Goal: Task Accomplishment & Management: Manage account settings

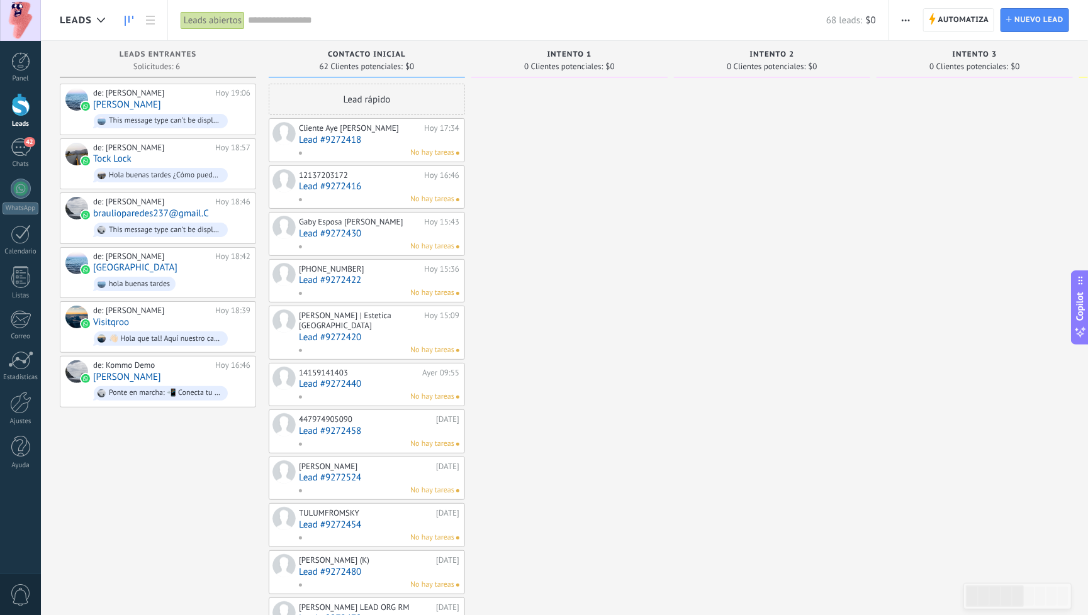
click at [367, 143] on link "Lead #9272418" at bounding box center [379, 140] width 160 height 11
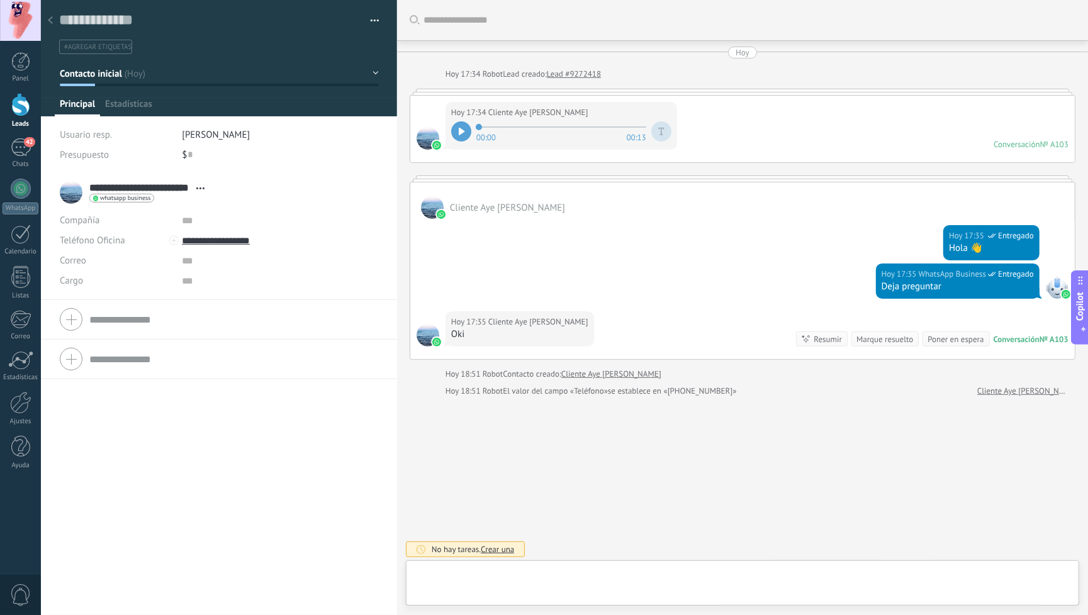
type textarea "**********"
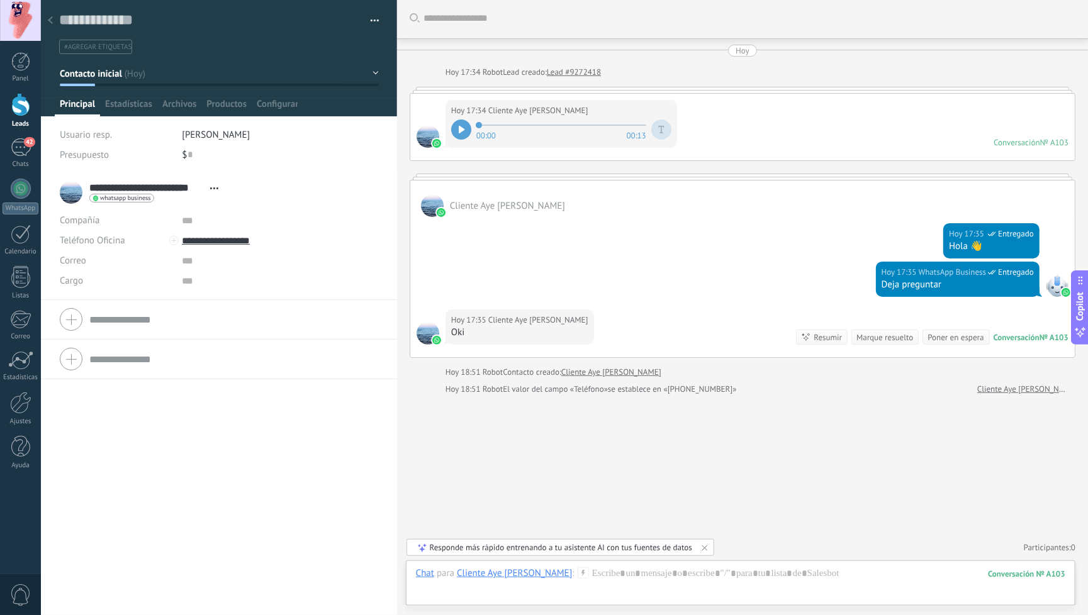
click at [52, 22] on icon at bounding box center [50, 20] width 5 height 8
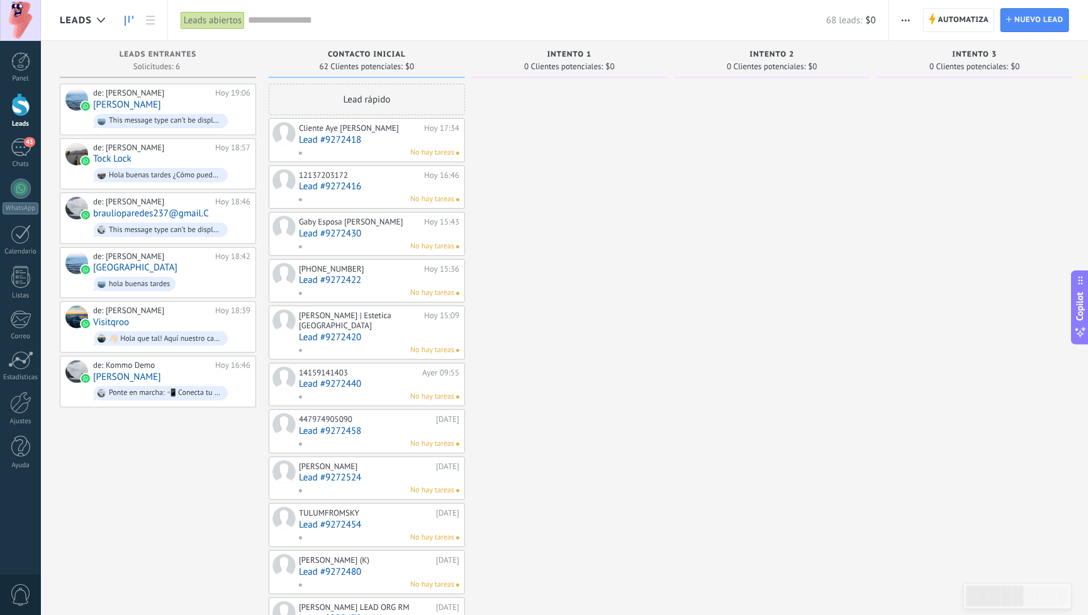
click at [89, 19] on span "Leads" at bounding box center [76, 20] width 32 height 12
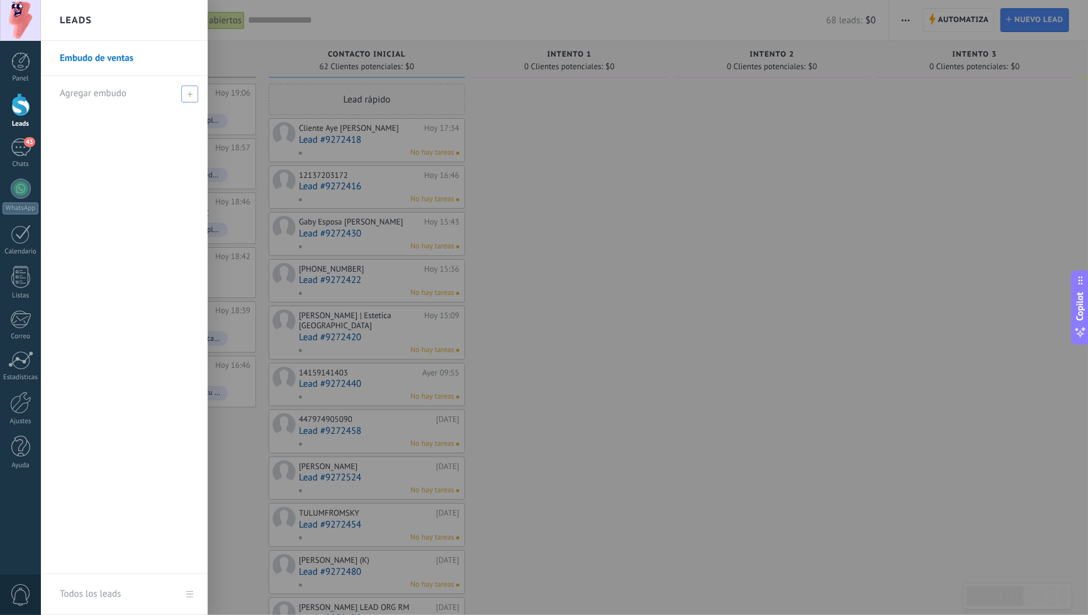
click at [187, 94] on icon at bounding box center [190, 94] width 6 height 6
type input "******"
click at [133, 238] on div "Embudo de ventas ******" at bounding box center [124, 307] width 167 height 533
click at [186, 94] on span at bounding box center [191, 93] width 11 height 9
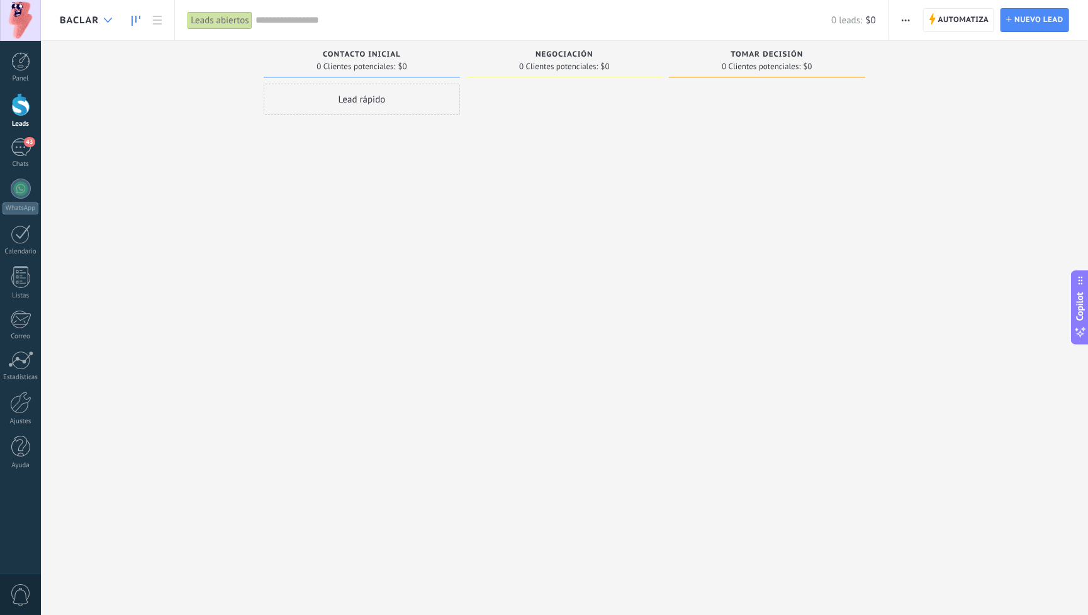
click at [104, 19] on icon at bounding box center [108, 20] width 8 height 5
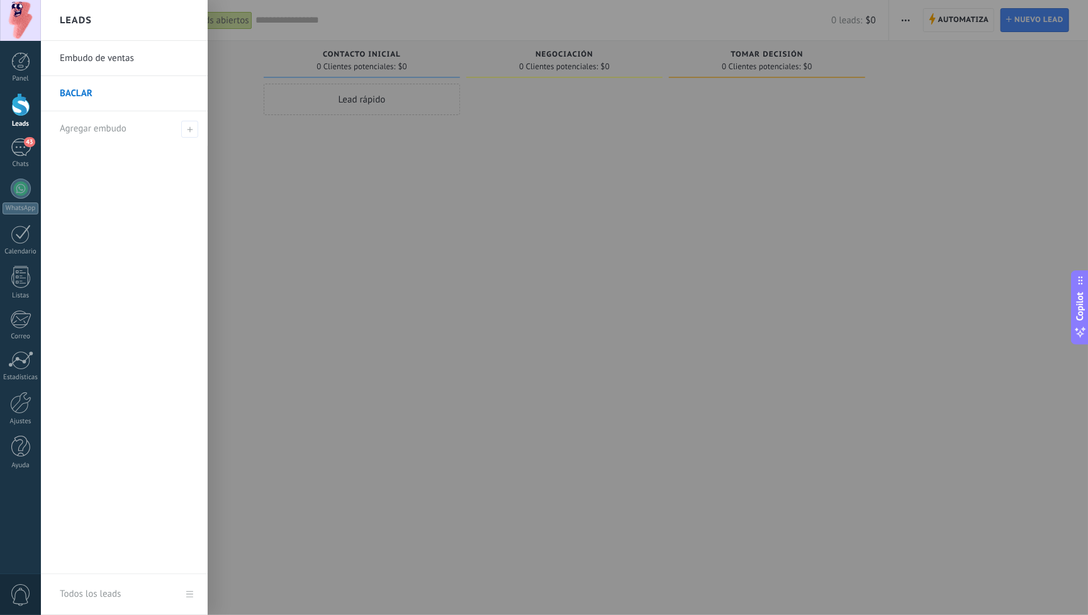
click at [90, 91] on link "BACLAR" at bounding box center [127, 93] width 135 height 35
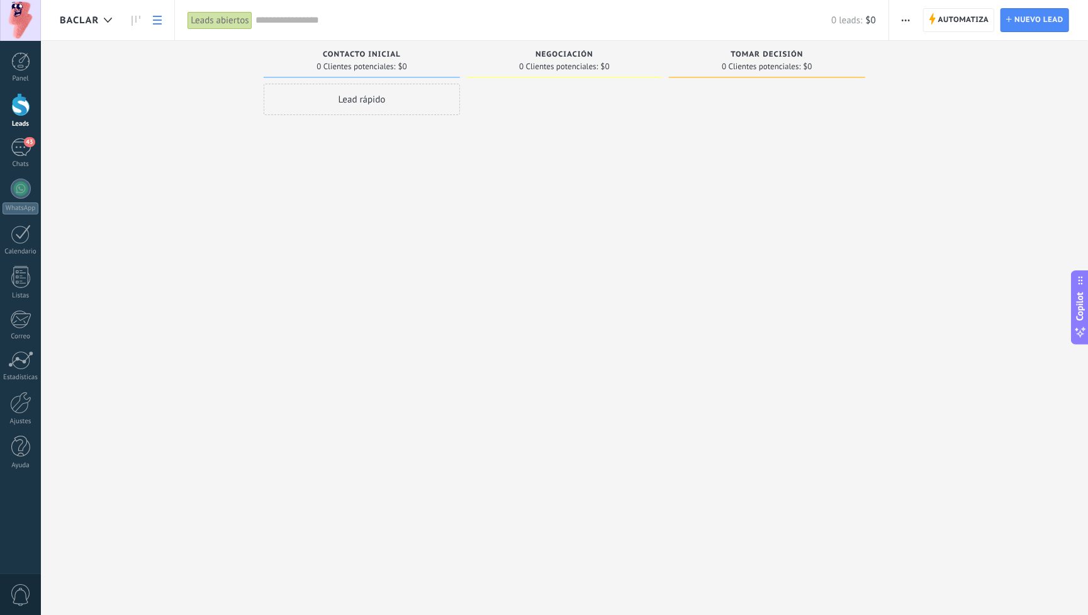
click at [154, 18] on icon at bounding box center [157, 20] width 9 height 9
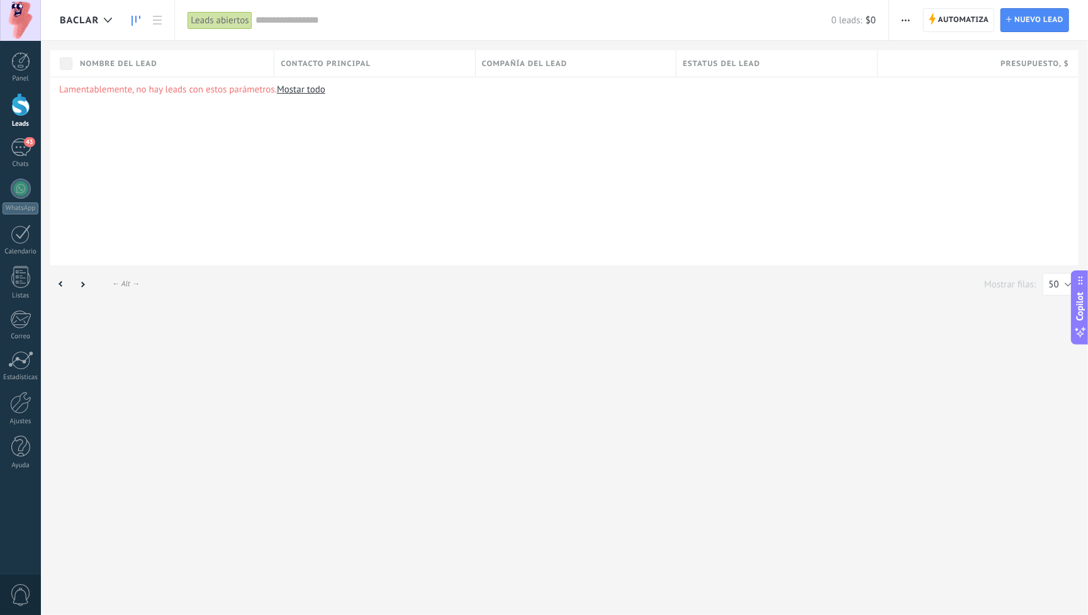
click at [135, 19] on use at bounding box center [135, 21] width 9 height 10
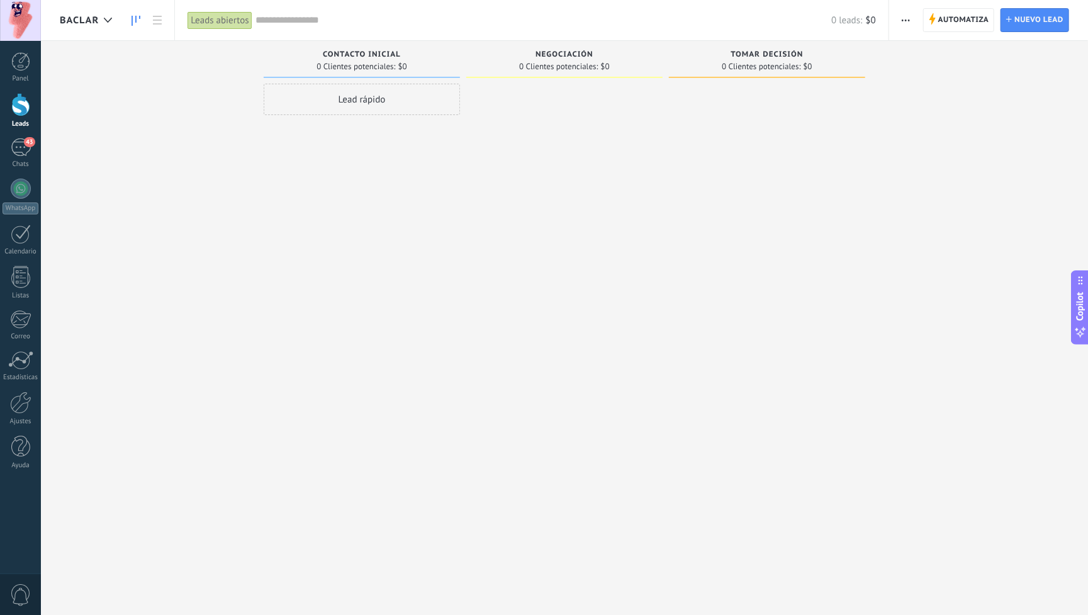
scroll to position [16, 0]
click at [89, 19] on span "BACLAR" at bounding box center [79, 20] width 39 height 12
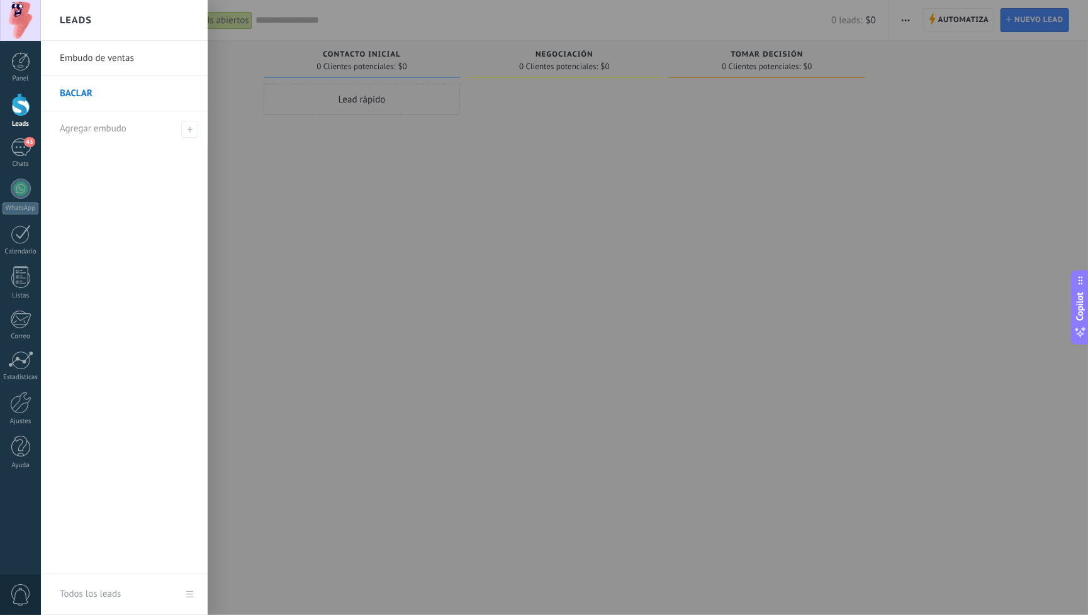
click at [75, 99] on link "BACLAR" at bounding box center [127, 93] width 135 height 35
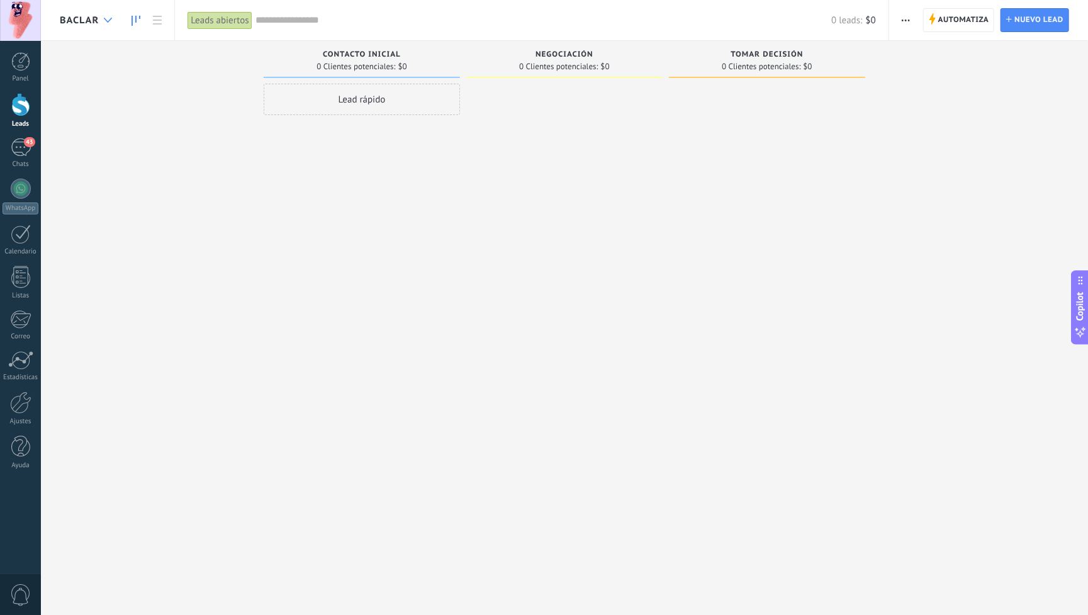
click at [104, 22] on icon at bounding box center [108, 20] width 8 height 5
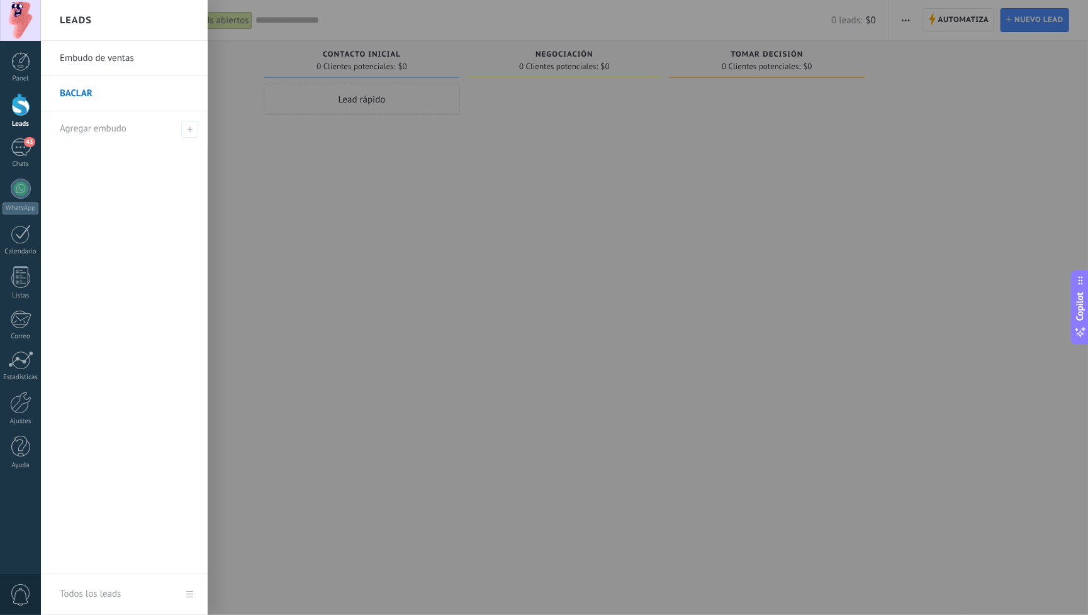
click at [115, 65] on link "Embudo de ventas" at bounding box center [127, 58] width 135 height 35
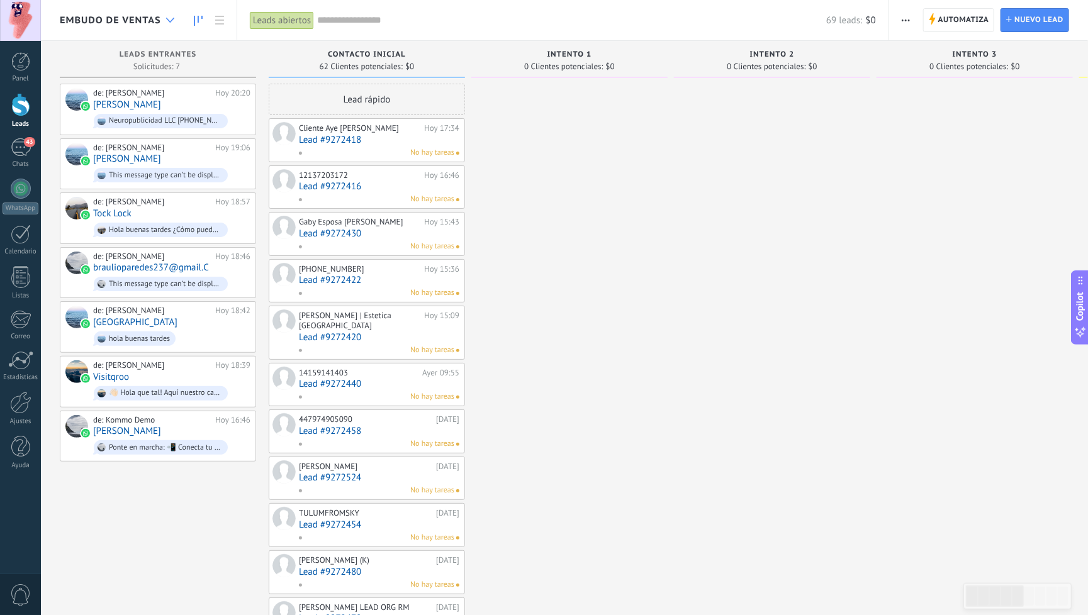
click at [160, 19] on div at bounding box center [170, 20] width 21 height 25
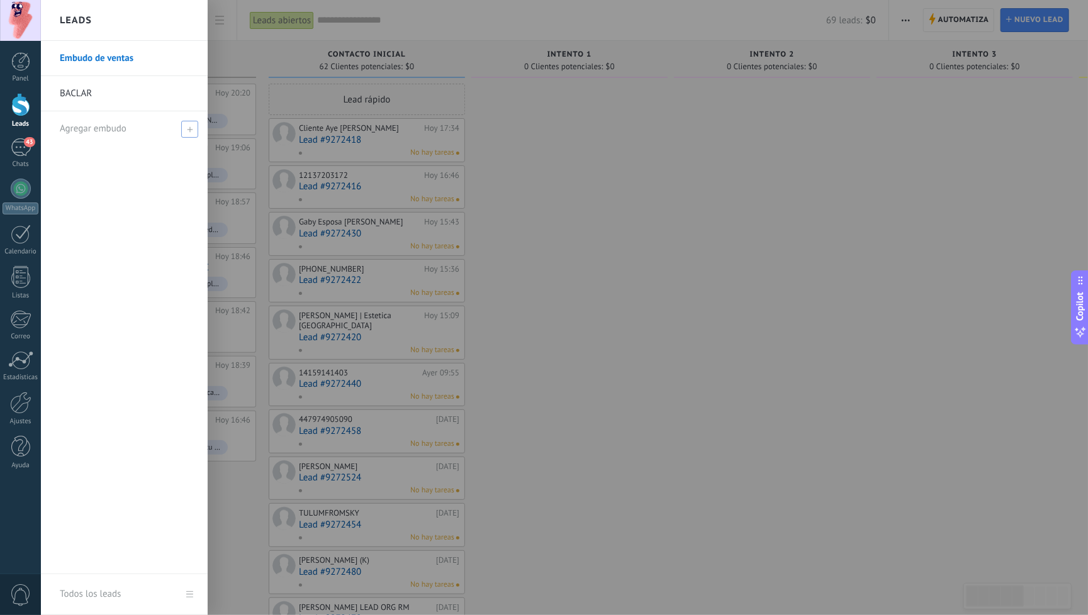
click at [189, 131] on use at bounding box center [190, 129] width 6 height 6
type input "****"
click at [192, 130] on span at bounding box center [191, 129] width 11 height 9
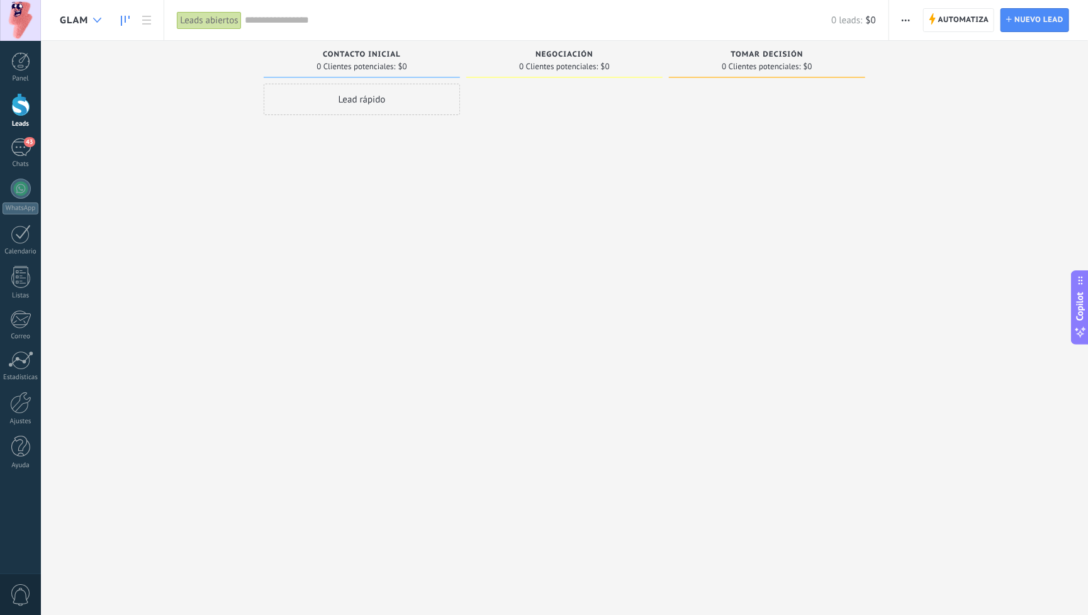
click at [96, 19] on icon at bounding box center [97, 20] width 8 height 5
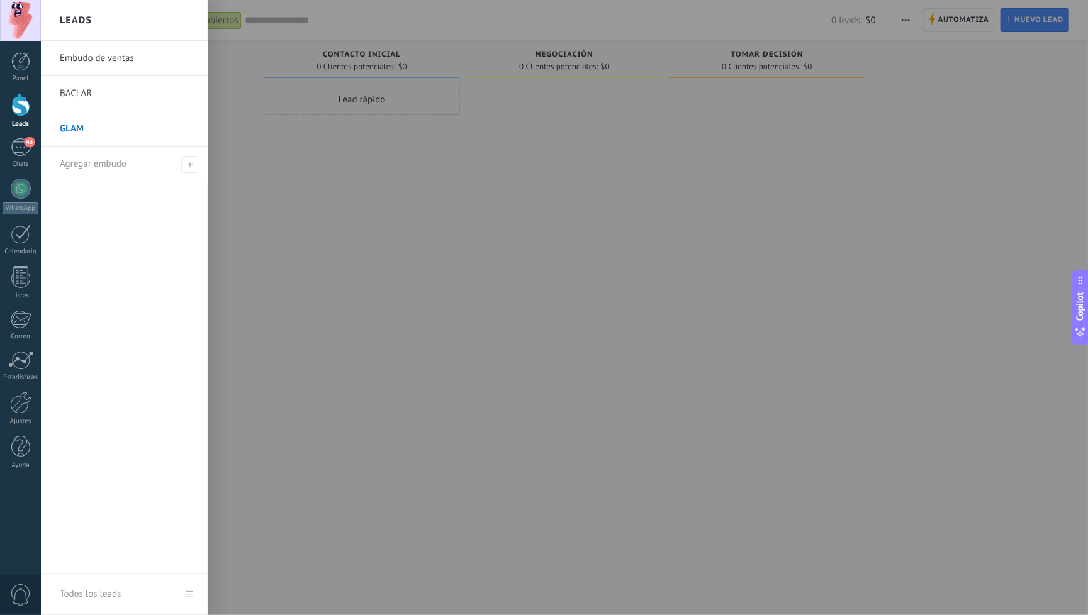
click at [191, 594] on link "Todos los leads" at bounding box center [124, 594] width 167 height 41
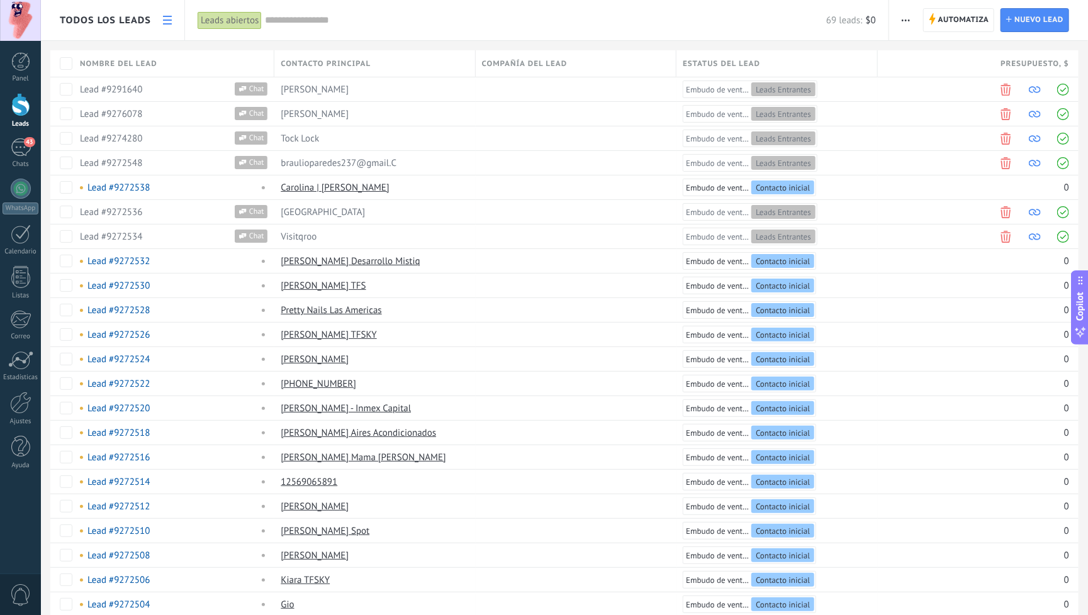
click at [135, 19] on span "Todos los leads" at bounding box center [105, 20] width 91 height 12
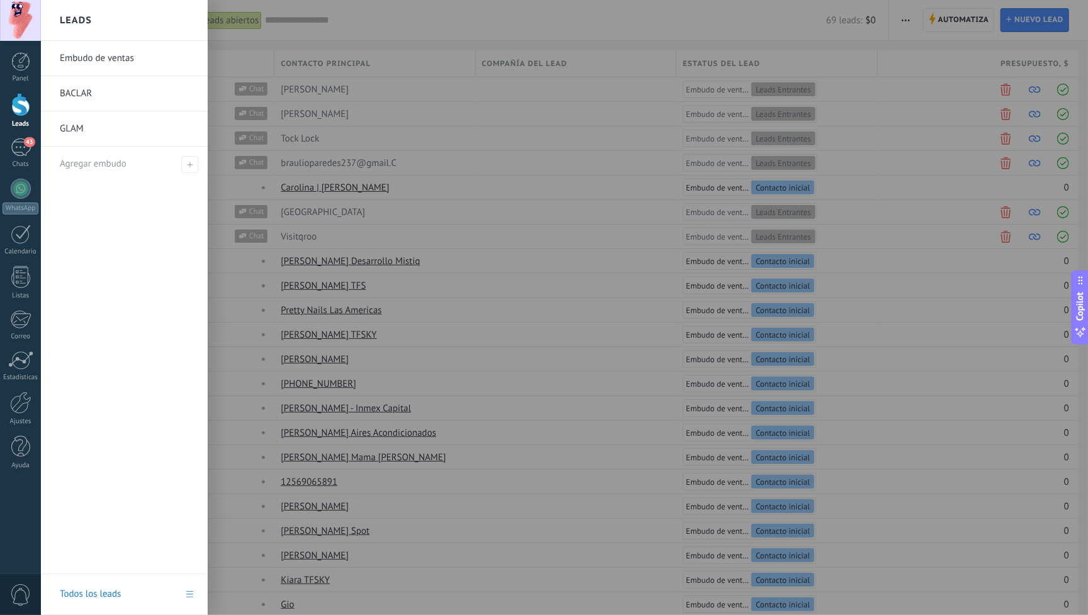
click at [109, 593] on div "Todos los leads" at bounding box center [90, 594] width 61 height 35
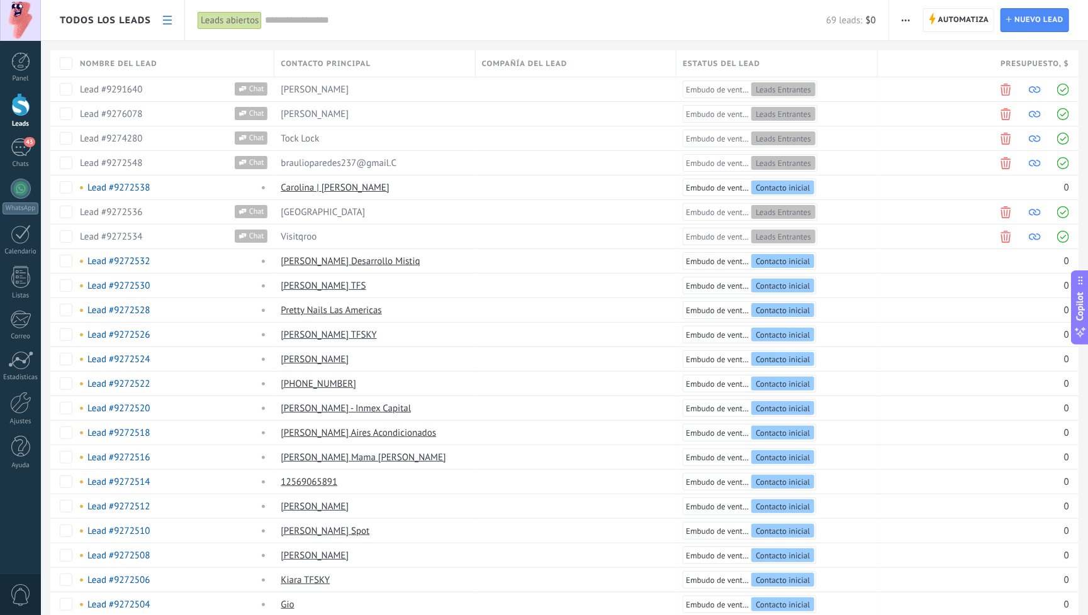
click at [126, 11] on div "Todos los leads" at bounding box center [105, 20] width 91 height 40
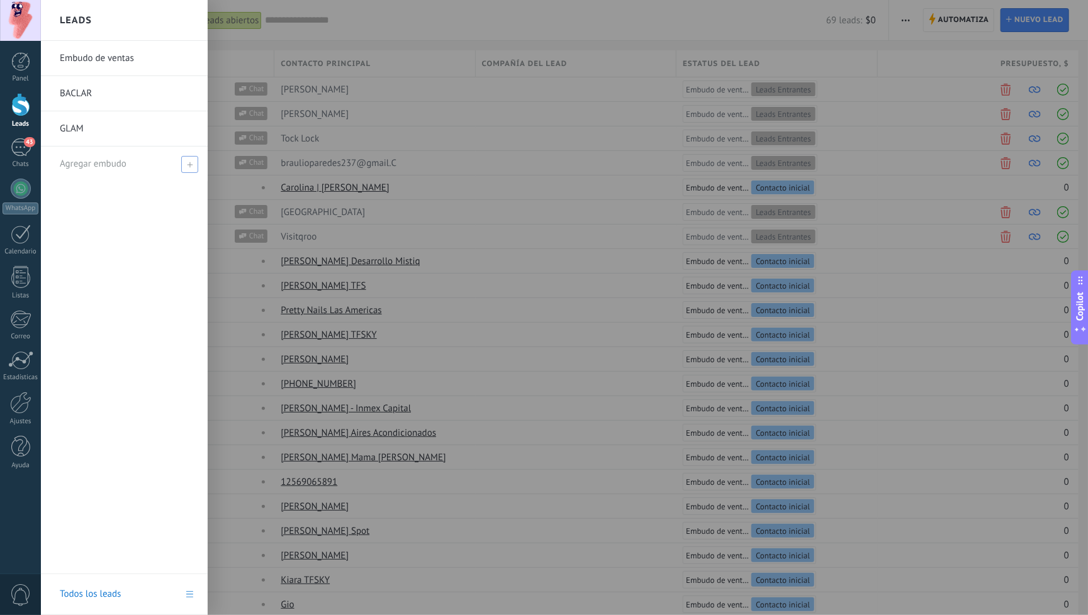
click at [189, 163] on use at bounding box center [190, 165] width 6 height 6
type input "*"
type input "**********"
click at [190, 164] on span at bounding box center [191, 164] width 11 height 9
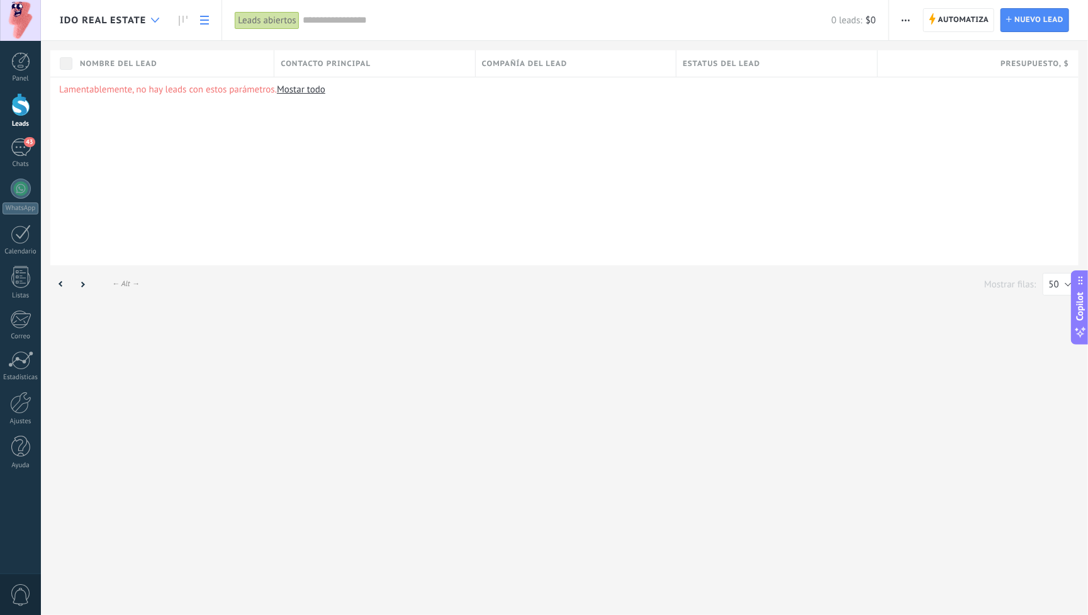
click at [151, 20] on icon at bounding box center [155, 20] width 8 height 5
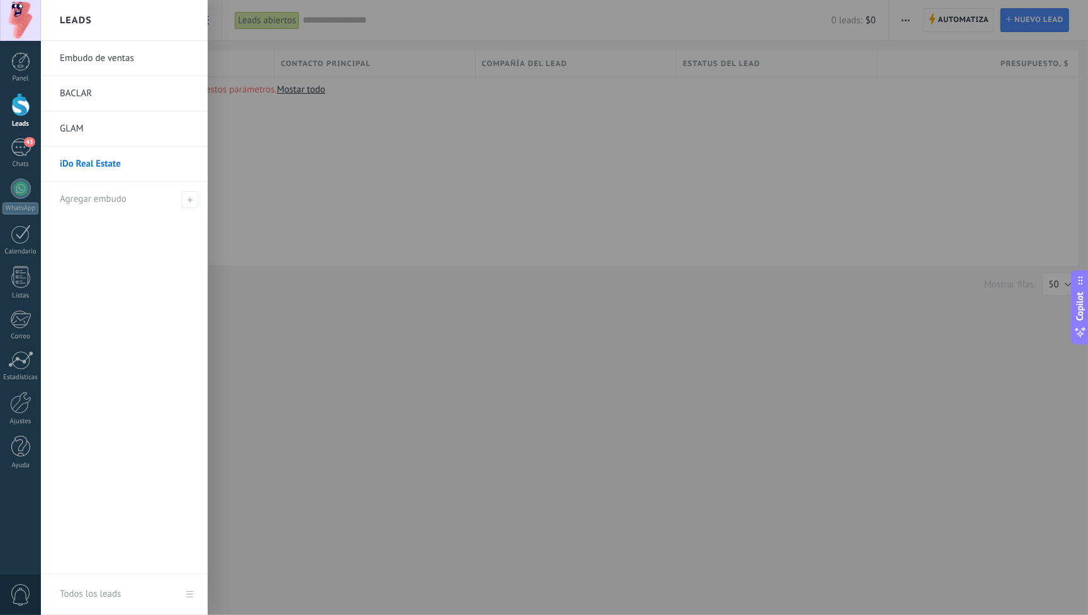
click at [87, 59] on link "Embudo de ventas" at bounding box center [127, 58] width 135 height 35
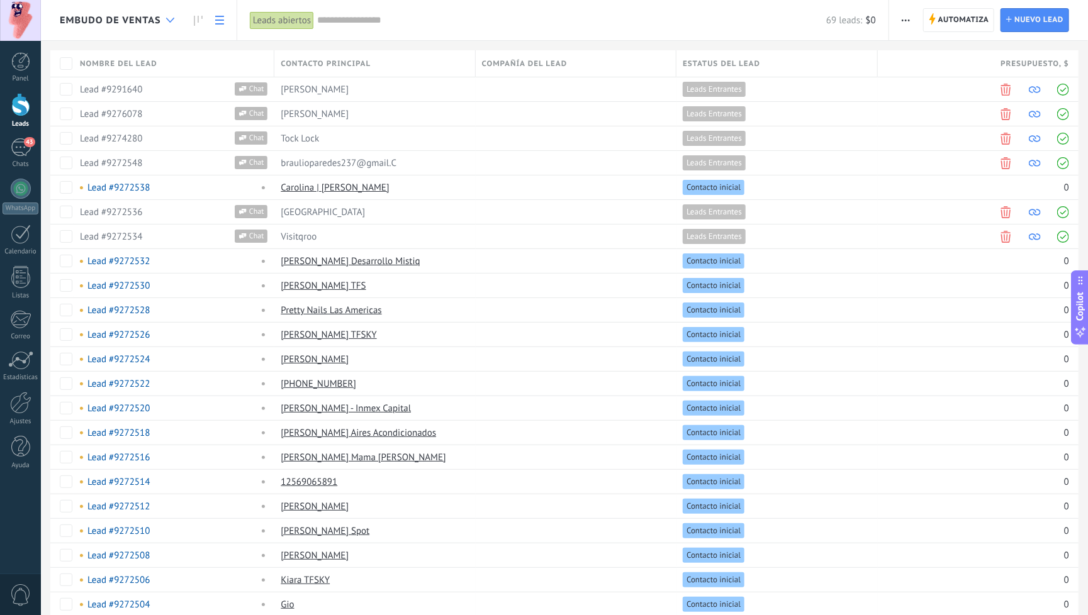
click at [171, 19] on icon at bounding box center [170, 20] width 8 height 5
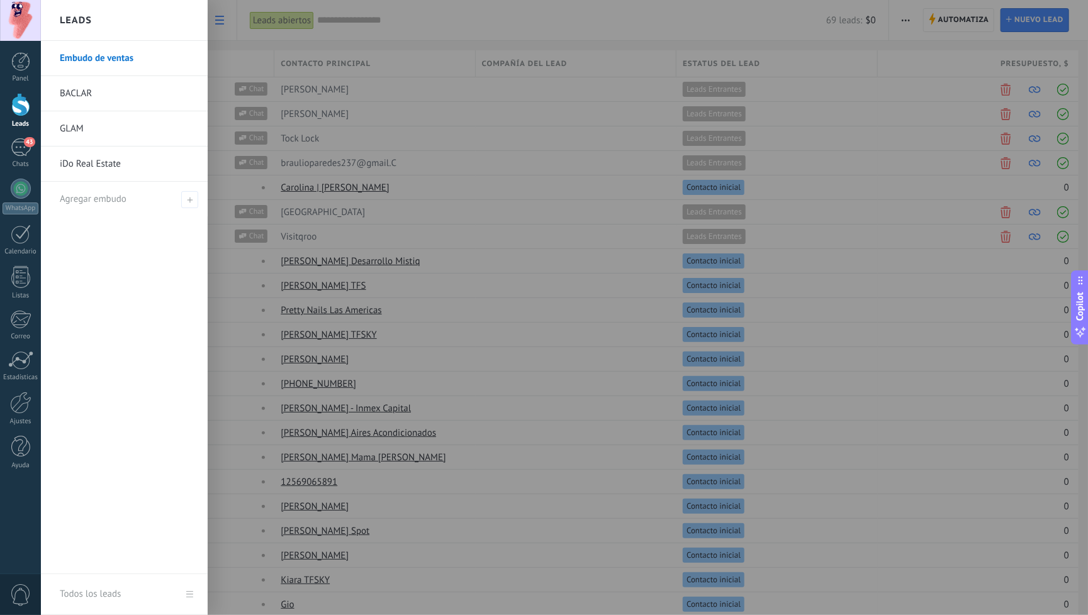
click at [97, 61] on link "Embudo de ventas" at bounding box center [127, 58] width 135 height 35
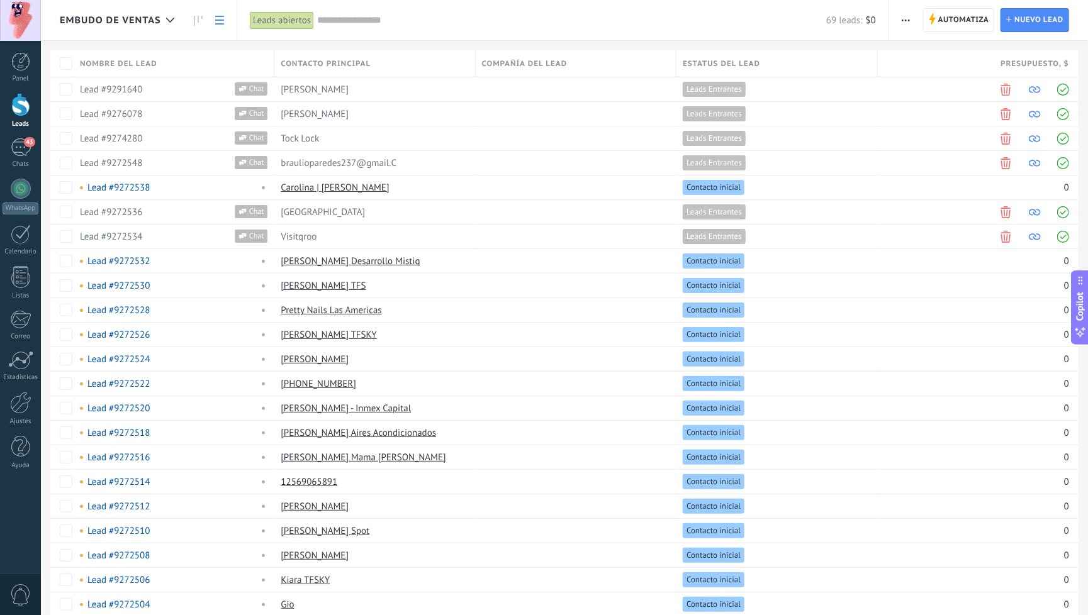
click at [219, 19] on icon at bounding box center [219, 20] width 9 height 9
click at [200, 17] on icon at bounding box center [198, 21] width 9 height 10
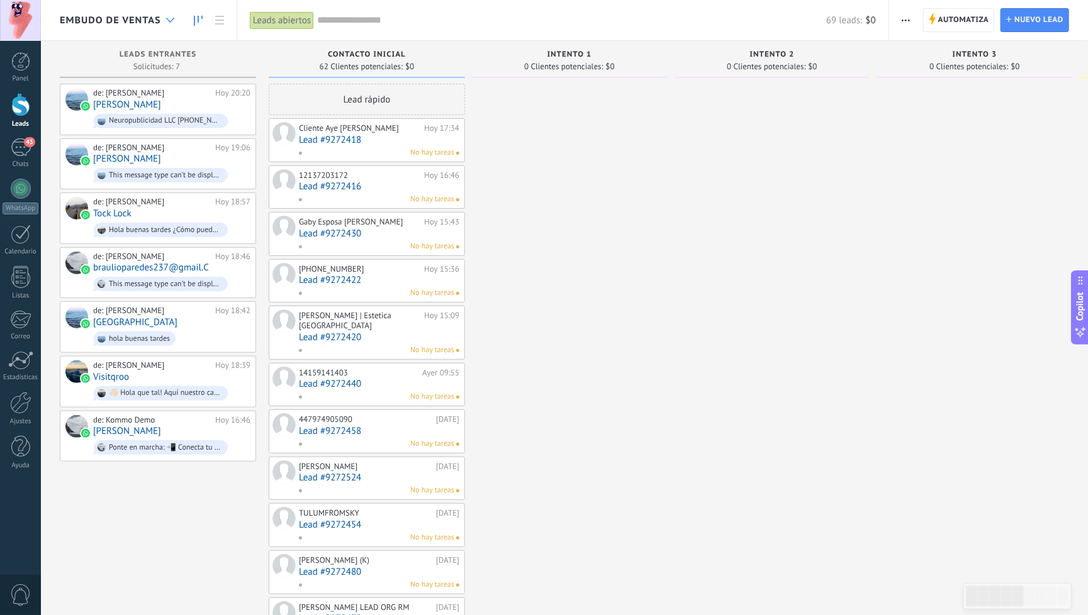
click at [160, 16] on div at bounding box center [170, 20] width 21 height 25
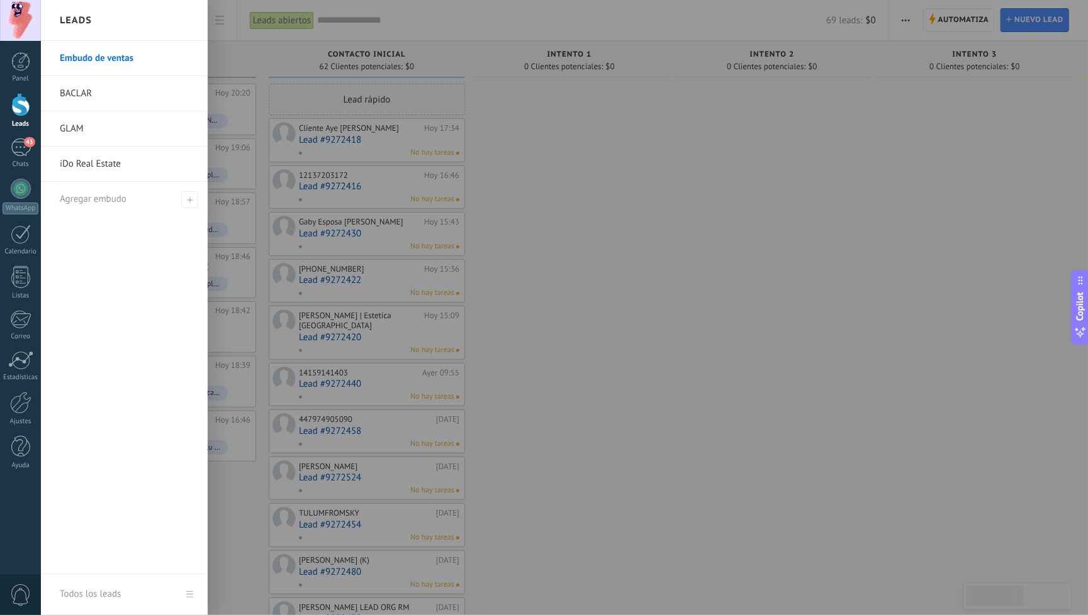
click at [108, 594] on div "Todos los leads" at bounding box center [90, 594] width 61 height 35
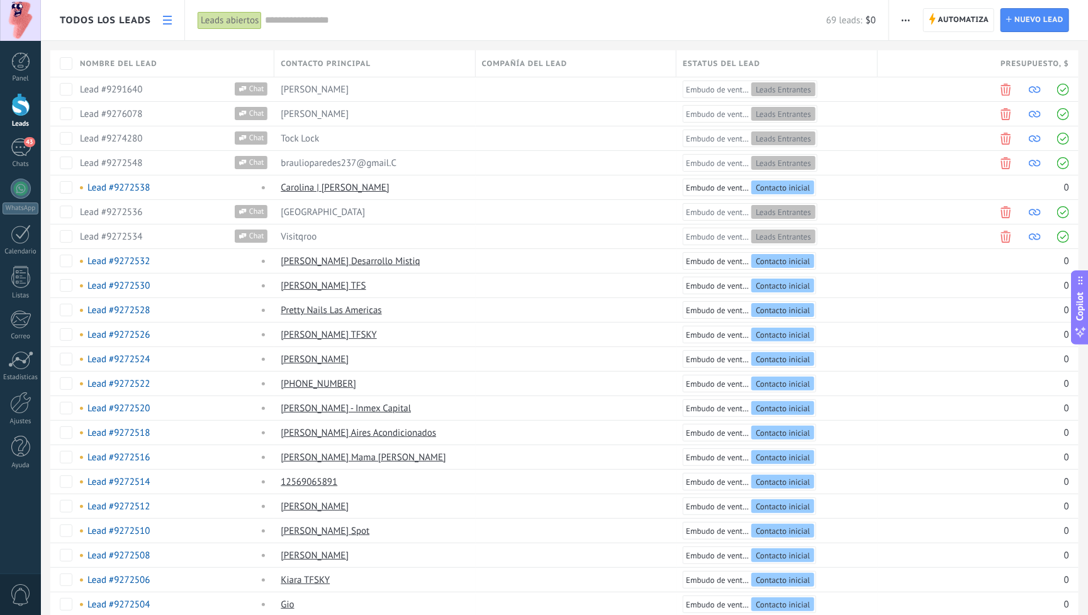
click at [166, 18] on icon at bounding box center [167, 20] width 9 height 9
click at [146, 19] on span "Todos los leads" at bounding box center [105, 20] width 91 height 12
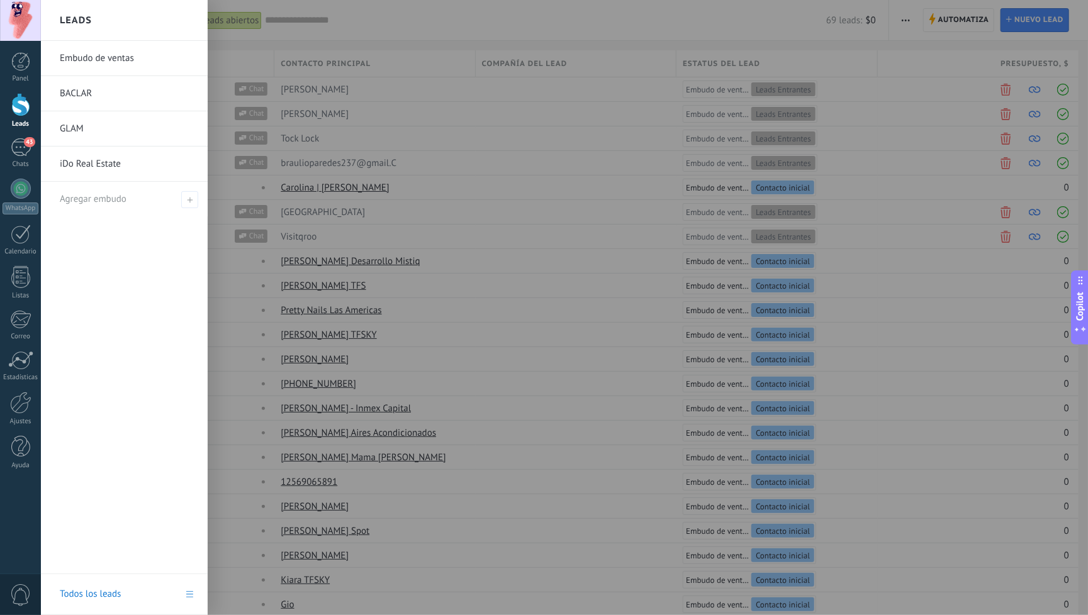
click at [112, 62] on link "Embudo de ventas" at bounding box center [127, 58] width 135 height 35
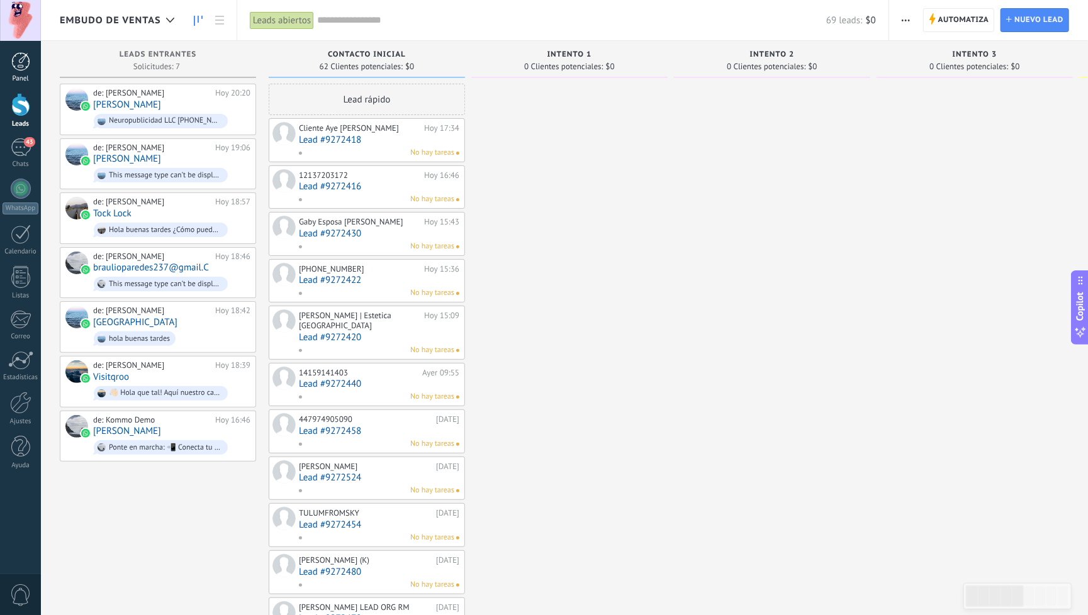
click at [23, 72] on link "Panel" at bounding box center [20, 67] width 41 height 31
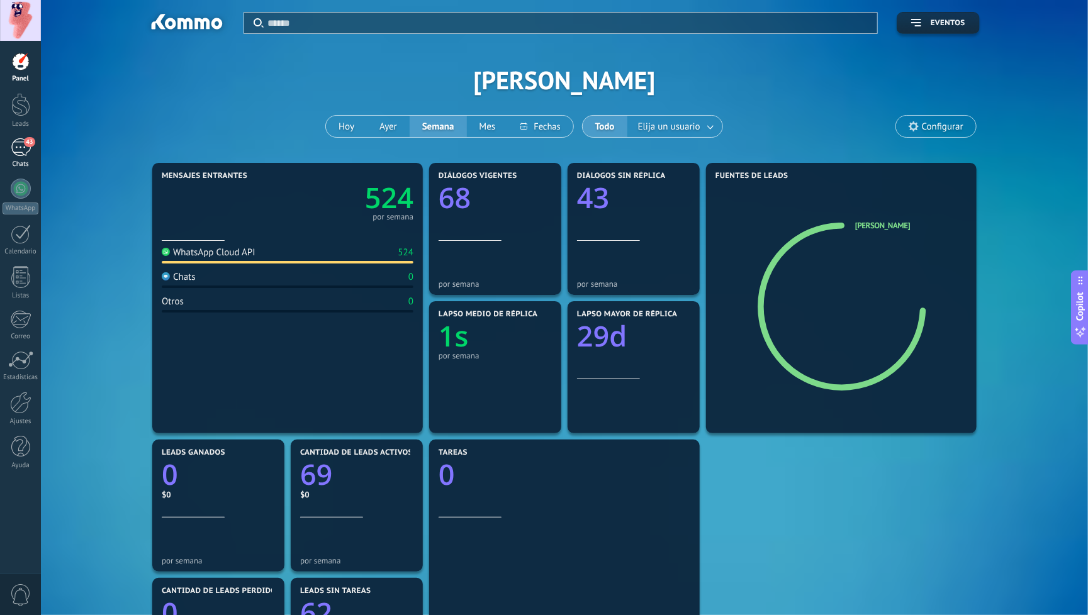
click at [26, 155] on div "43" at bounding box center [21, 147] width 20 height 18
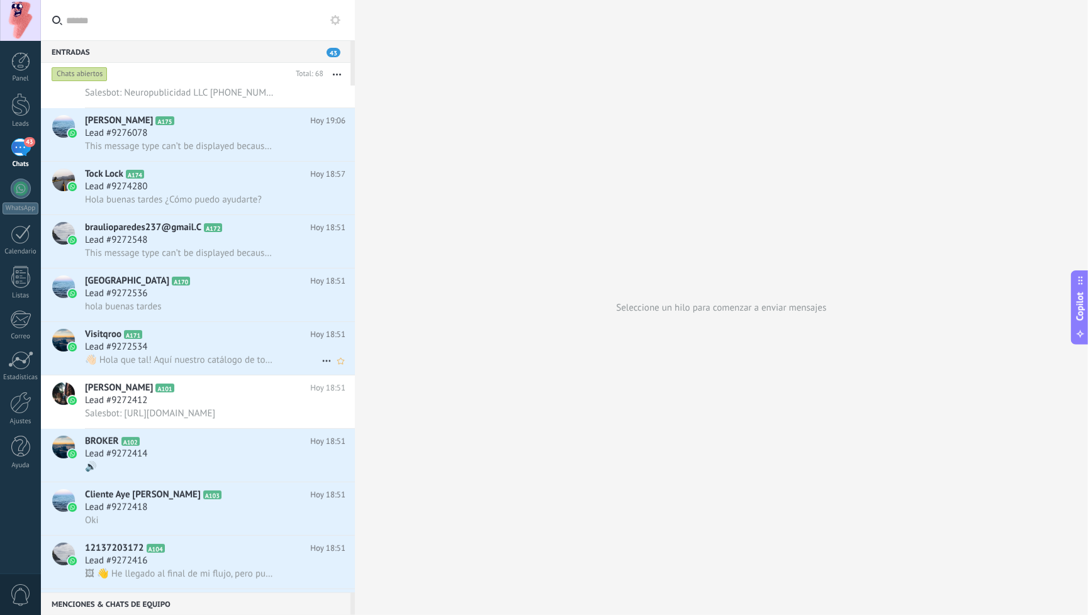
scroll to position [94, 0]
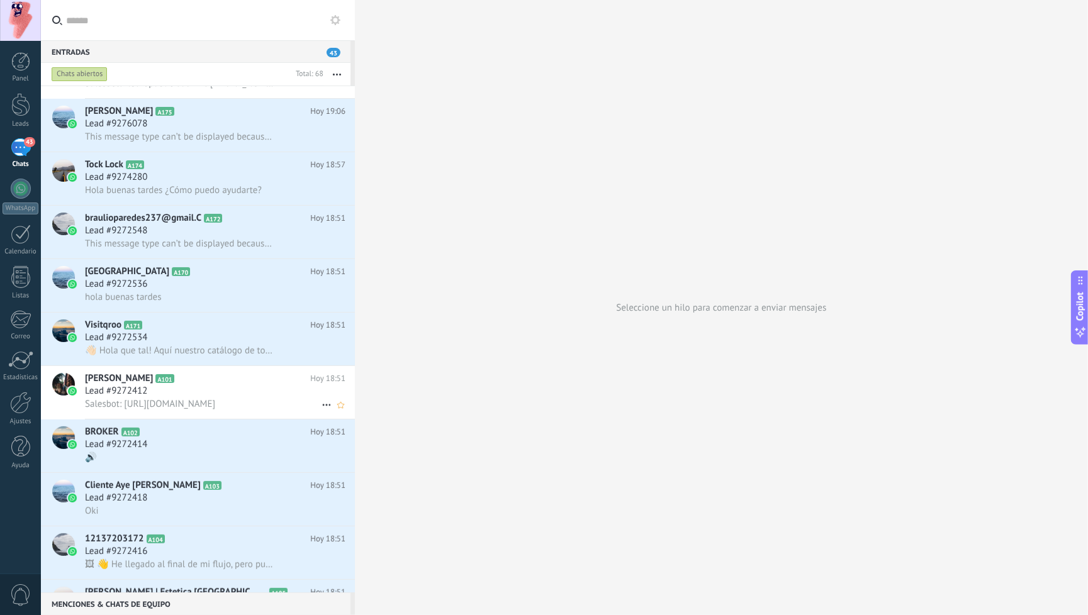
click at [319, 413] on icon at bounding box center [326, 405] width 15 height 15
click at [250, 410] on div at bounding box center [544, 307] width 1088 height 615
click at [321, 359] on icon at bounding box center [326, 351] width 15 height 15
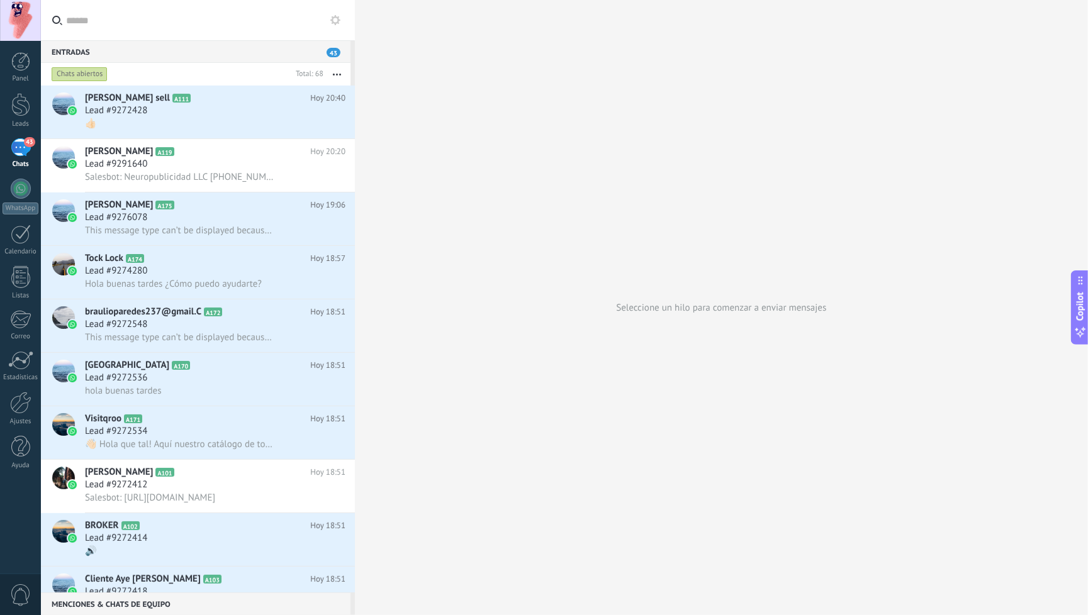
scroll to position [0, 0]
click at [319, 126] on icon at bounding box center [326, 124] width 15 height 15
click at [196, 20] on div at bounding box center [544, 307] width 1088 height 615
click at [332, 22] on use at bounding box center [335, 20] width 10 height 10
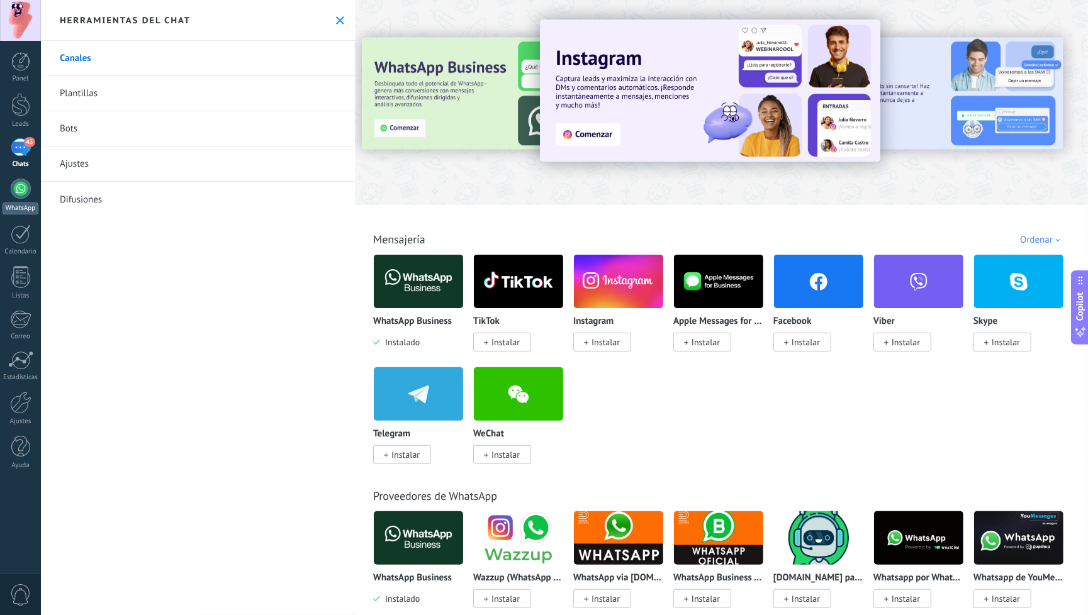
click at [23, 201] on link "WhatsApp" at bounding box center [20, 197] width 41 height 36
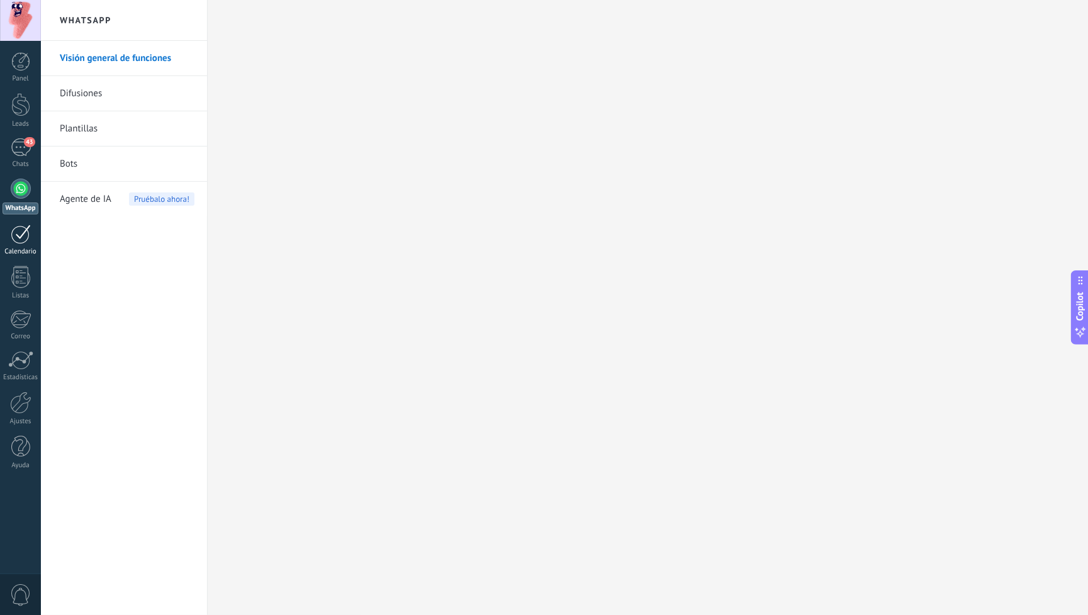
click at [22, 242] on div at bounding box center [21, 234] width 20 height 19
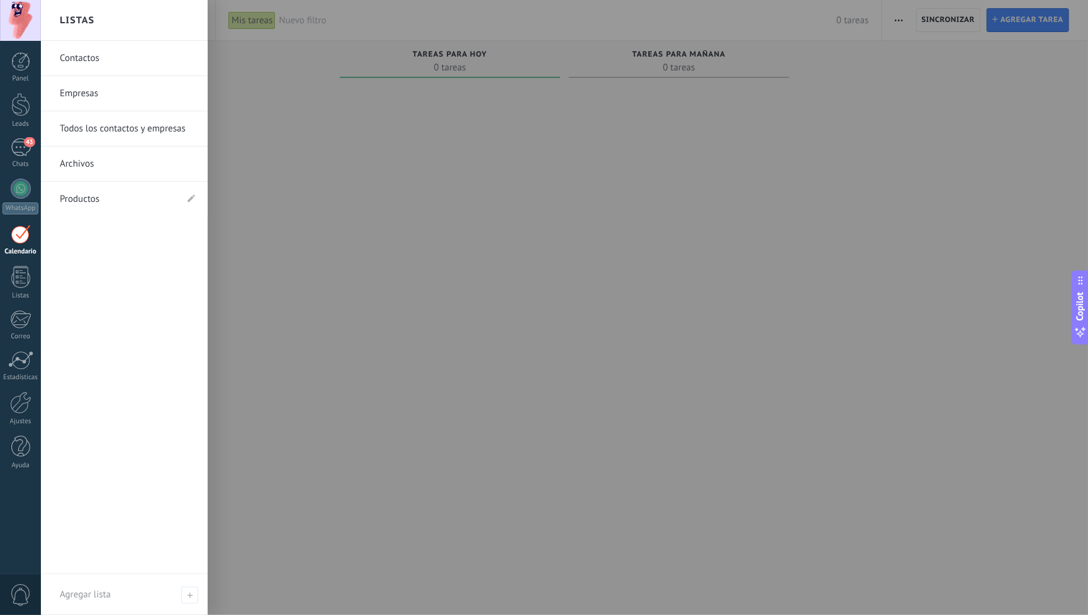
click at [82, 94] on link "Empresas" at bounding box center [127, 93] width 135 height 35
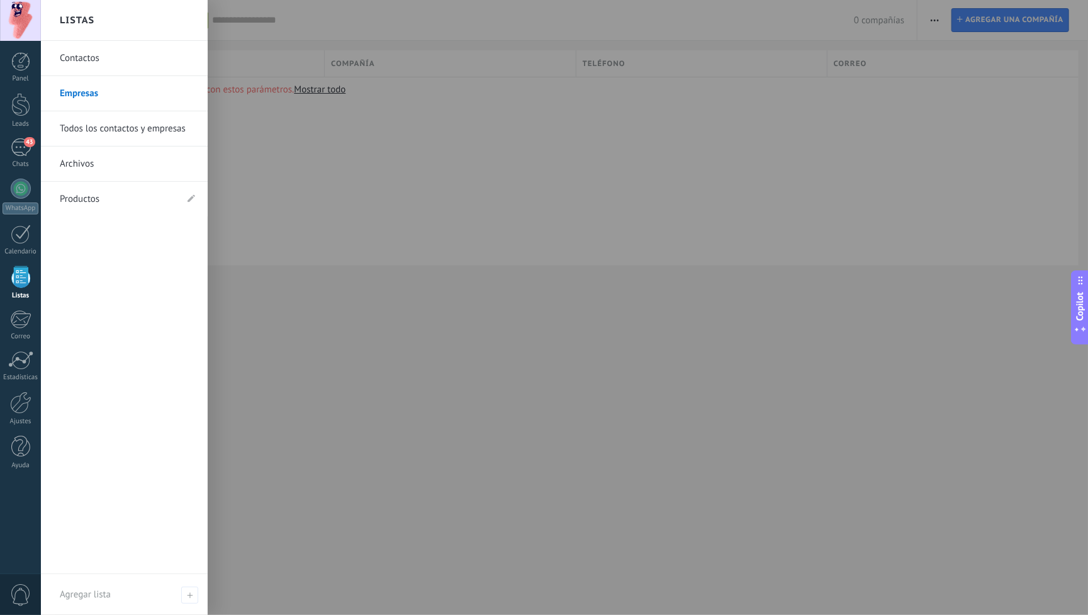
click at [113, 53] on link "Contactos" at bounding box center [127, 58] width 135 height 35
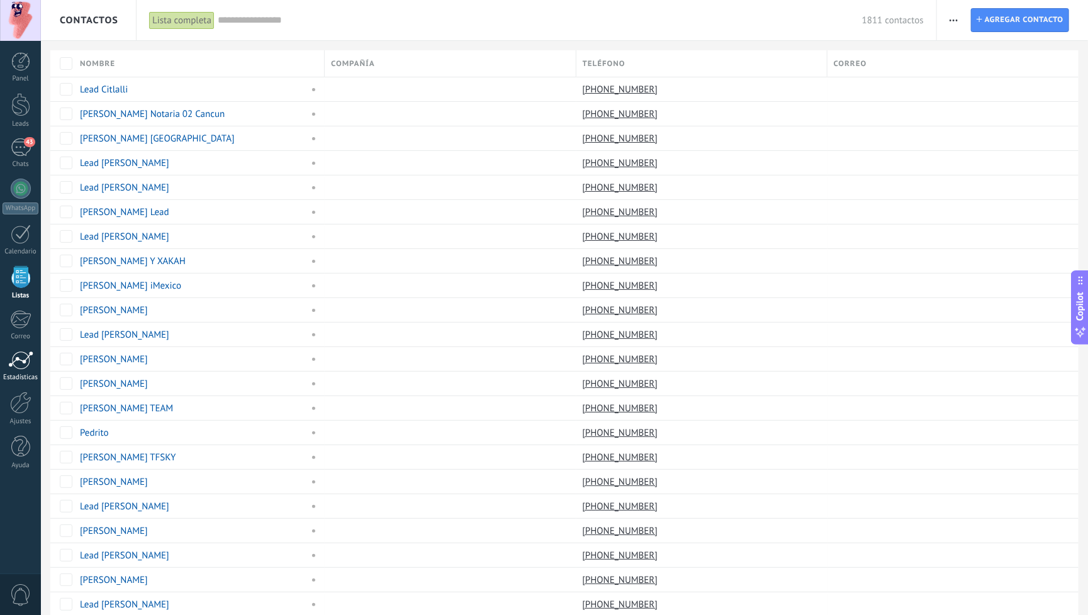
click at [20, 364] on div at bounding box center [20, 360] width 25 height 19
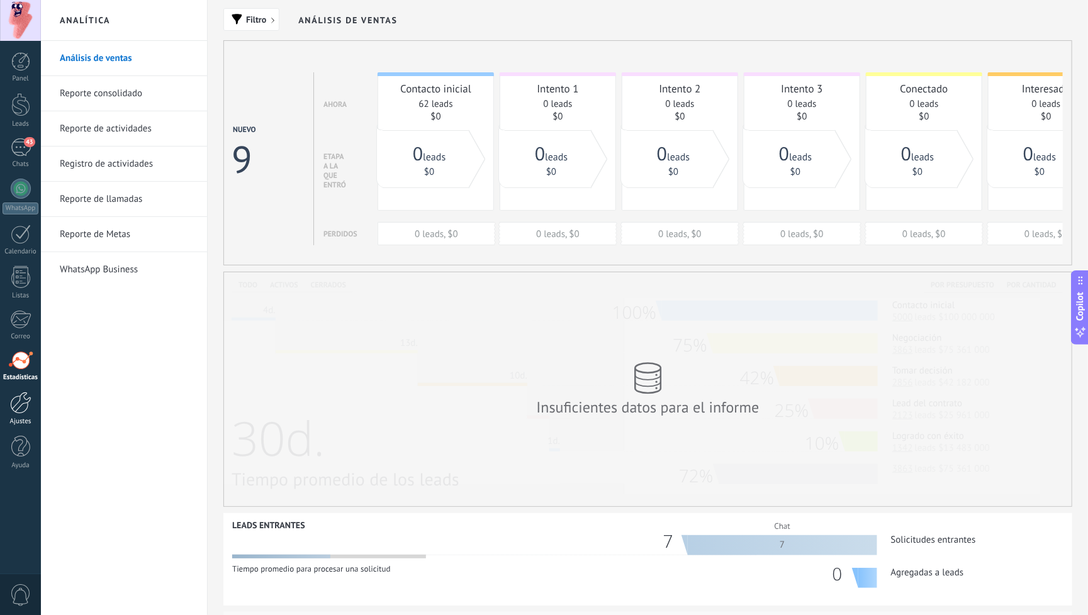
click at [23, 407] on div at bounding box center [20, 403] width 21 height 22
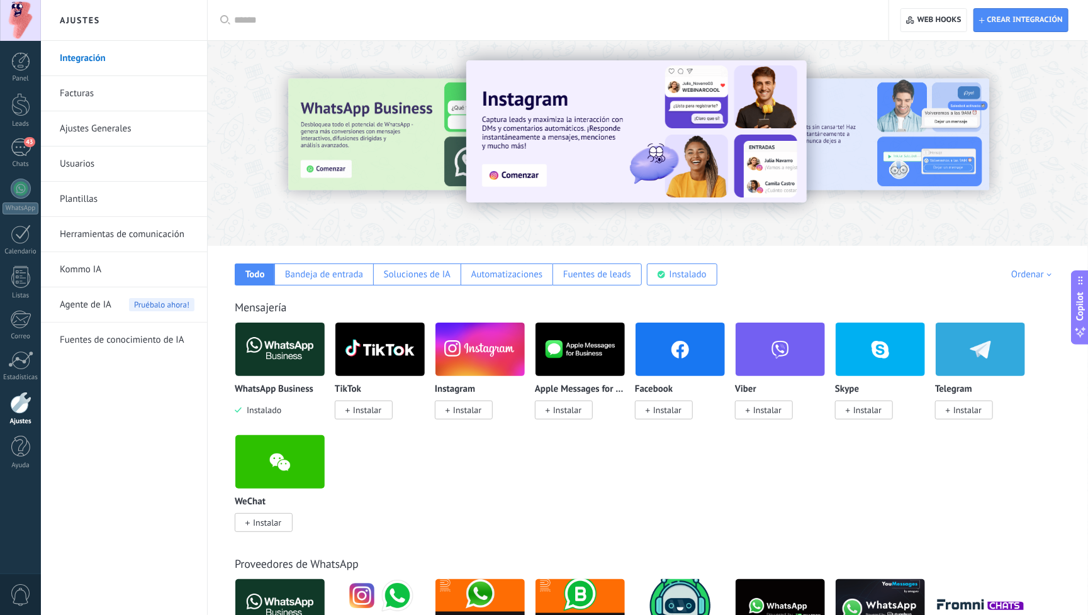
click at [113, 135] on link "Ajustes Generales" at bounding box center [127, 128] width 135 height 35
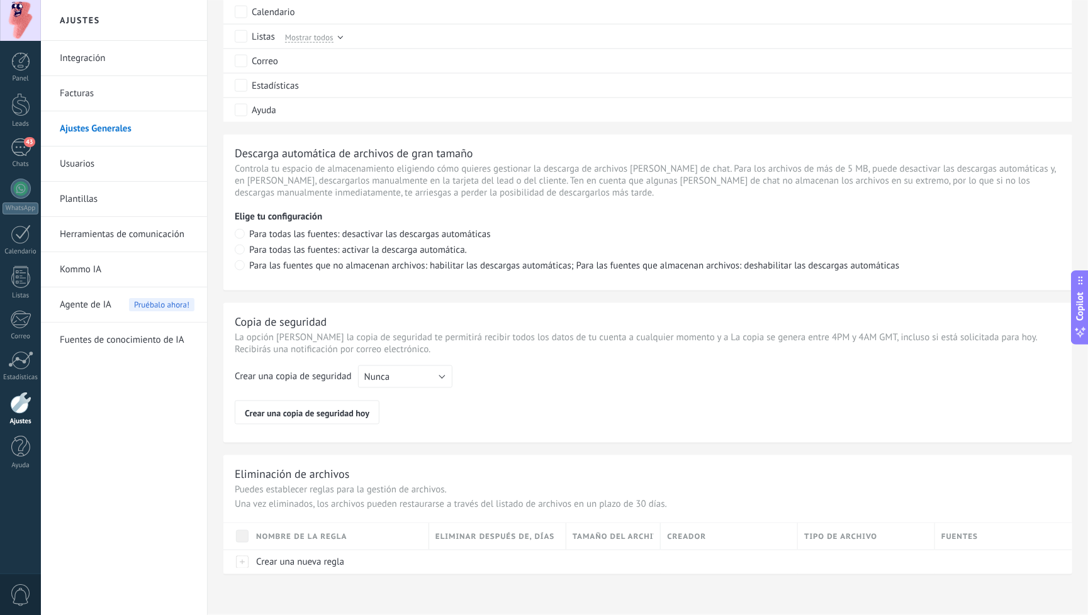
scroll to position [786, 0]
click at [73, 162] on link "Usuarios" at bounding box center [127, 164] width 135 height 35
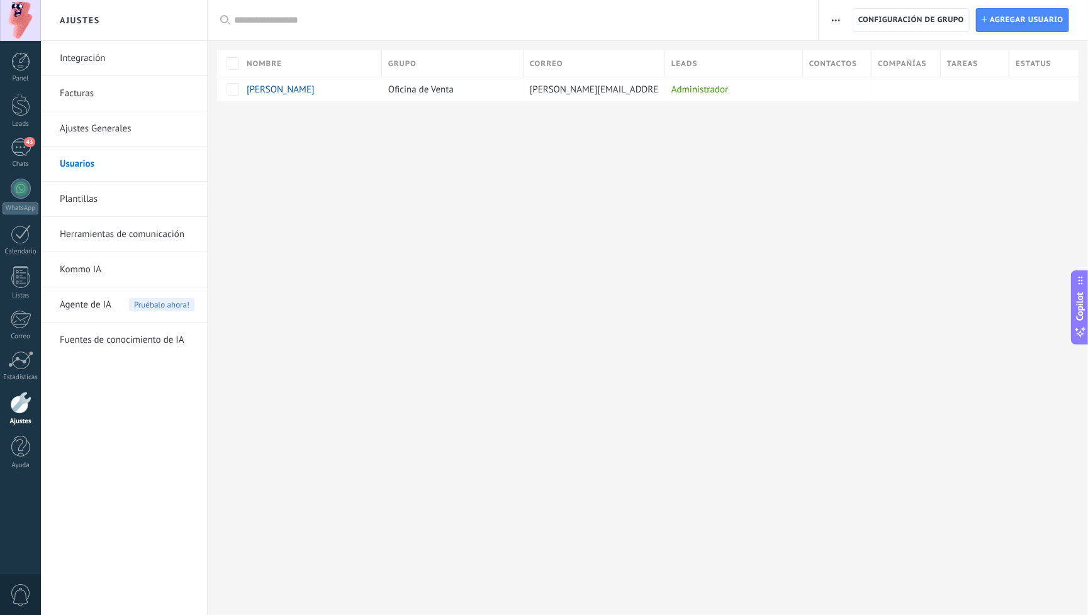
click at [83, 201] on link "Plantillas" at bounding box center [127, 199] width 135 height 35
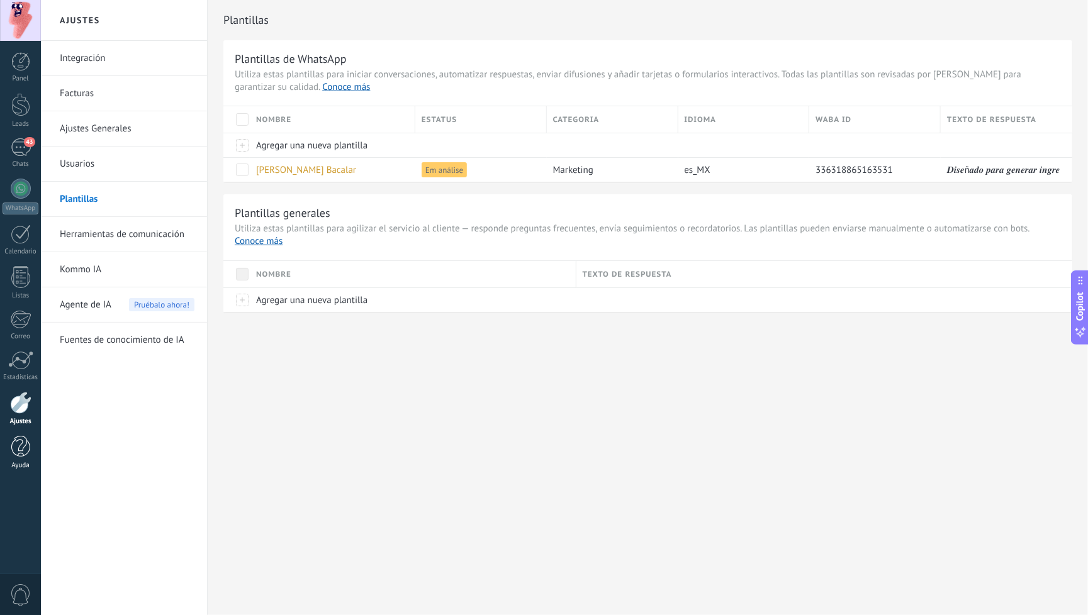
click at [23, 445] on div at bounding box center [20, 447] width 19 height 22
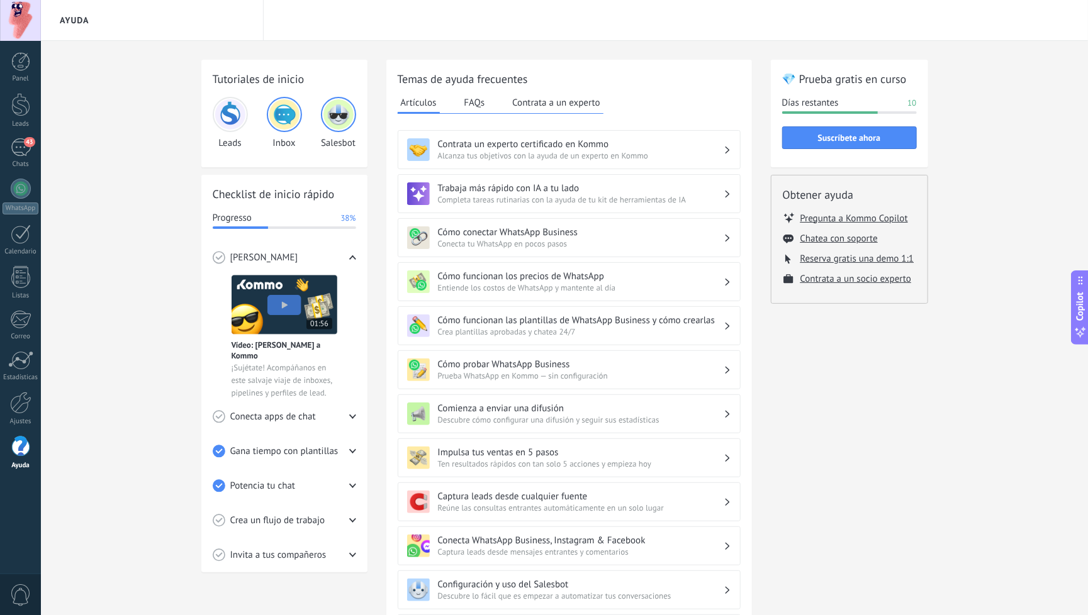
click at [723, 140] on h3 "Contrata un experto certificado en Kommo" at bounding box center [581, 144] width 286 height 12
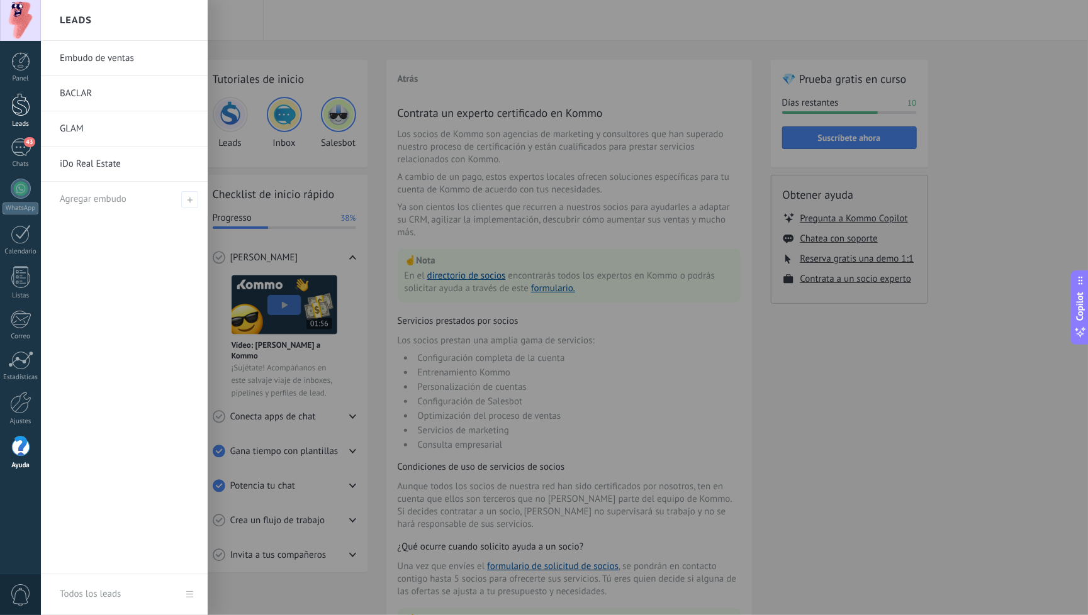
click at [26, 114] on div at bounding box center [20, 104] width 19 height 23
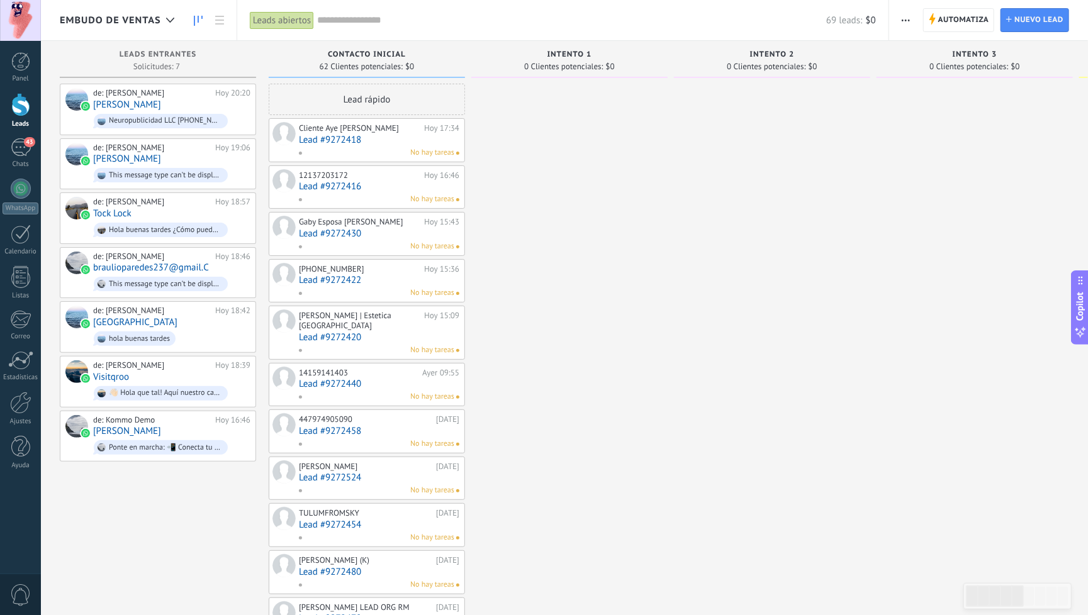
click at [899, 26] on button "button" at bounding box center [905, 20] width 18 height 24
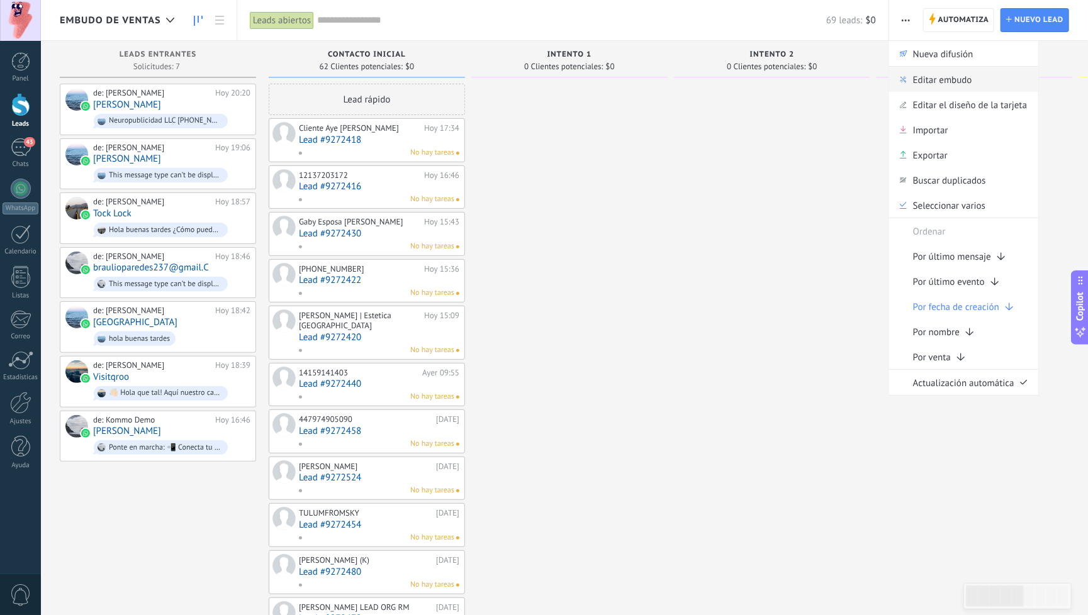
click at [937, 85] on span "Editar embudo" at bounding box center [942, 79] width 59 height 25
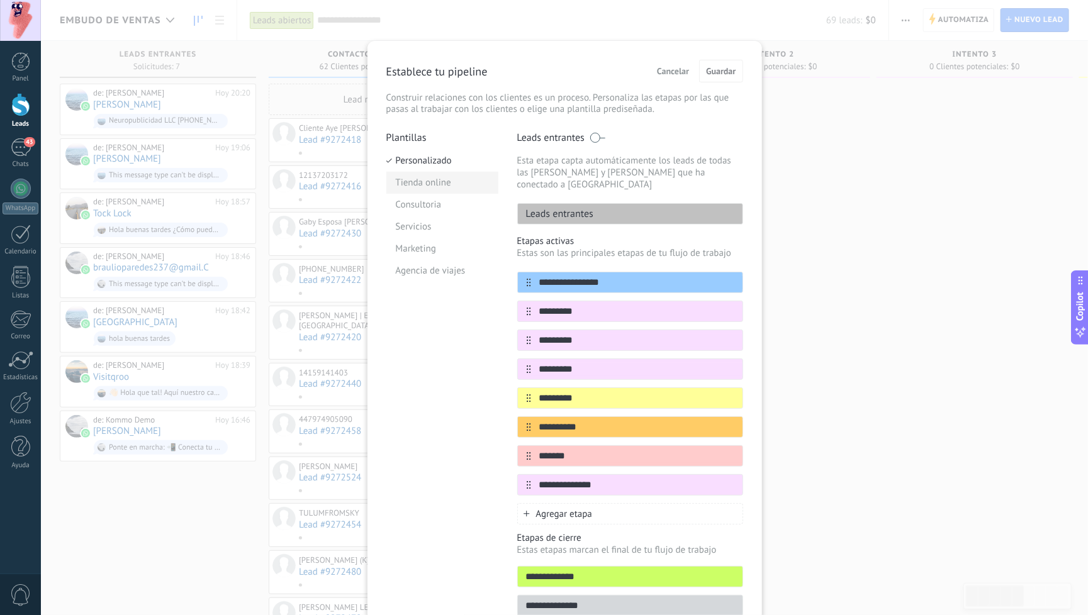
click at [426, 175] on li "Tienda online" at bounding box center [442, 183] width 112 height 22
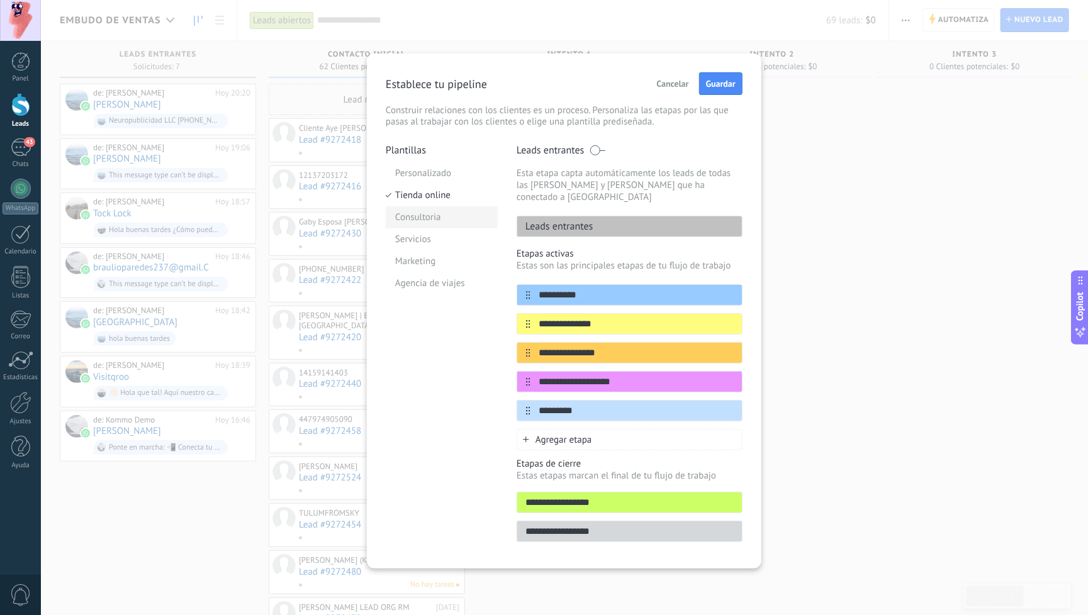
click at [416, 224] on li "Consultoria" at bounding box center [442, 217] width 112 height 22
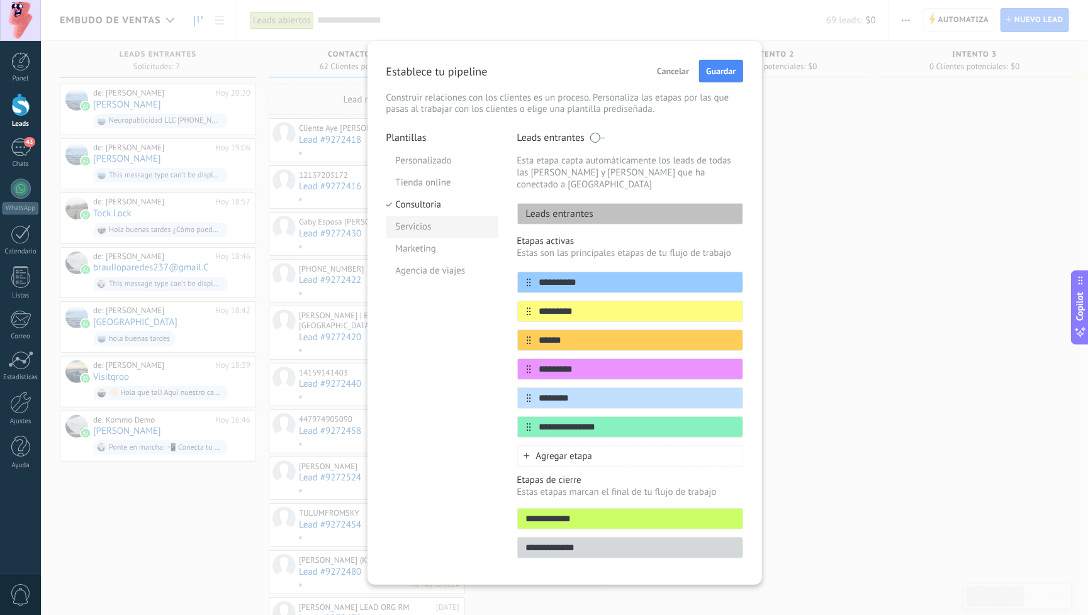
click at [424, 236] on li "Servicios" at bounding box center [442, 227] width 112 height 22
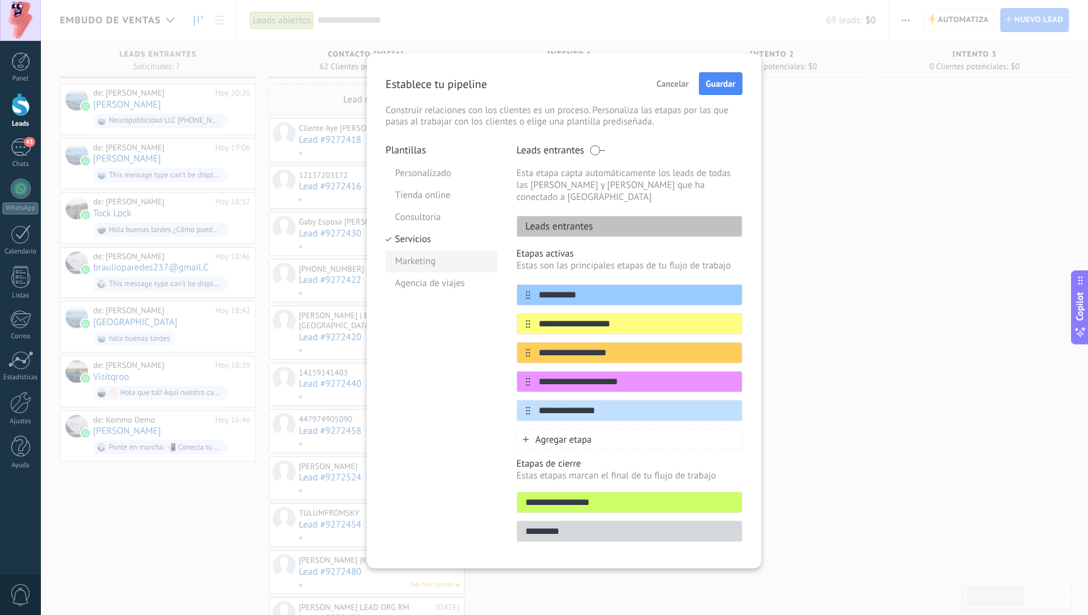
click at [412, 265] on li "Marketing" at bounding box center [442, 261] width 112 height 22
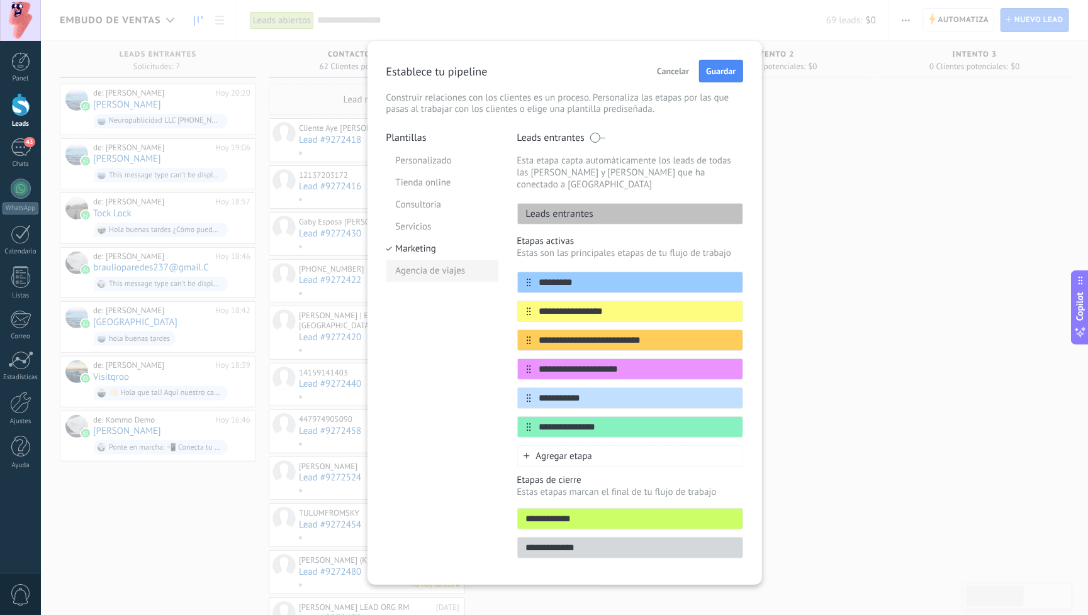
click at [437, 279] on li "Agencia de viajes" at bounding box center [442, 271] width 112 height 22
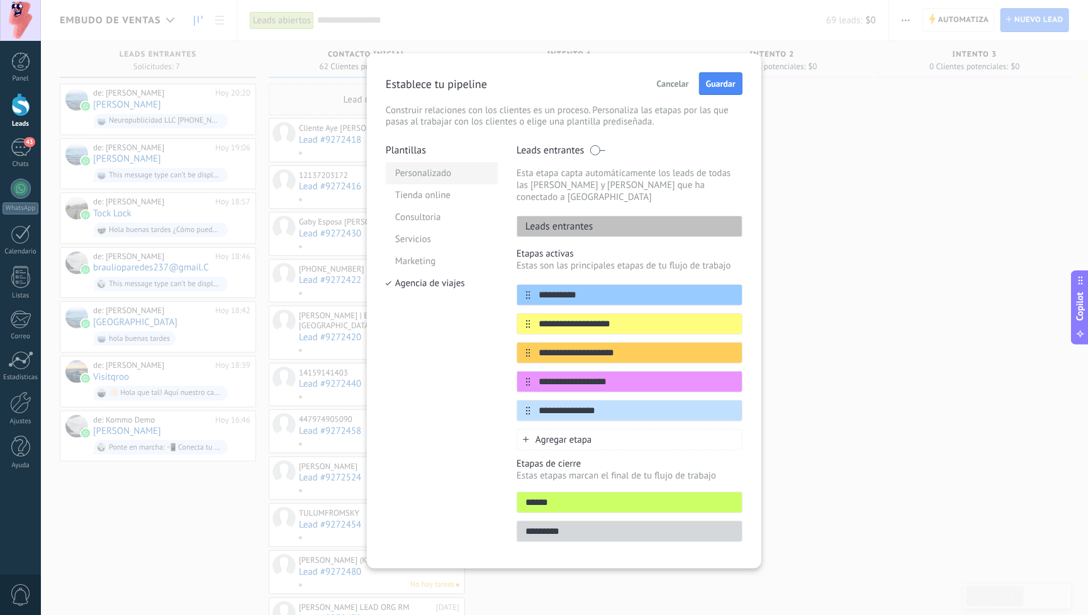
click at [435, 179] on li "Personalizado" at bounding box center [442, 173] width 112 height 22
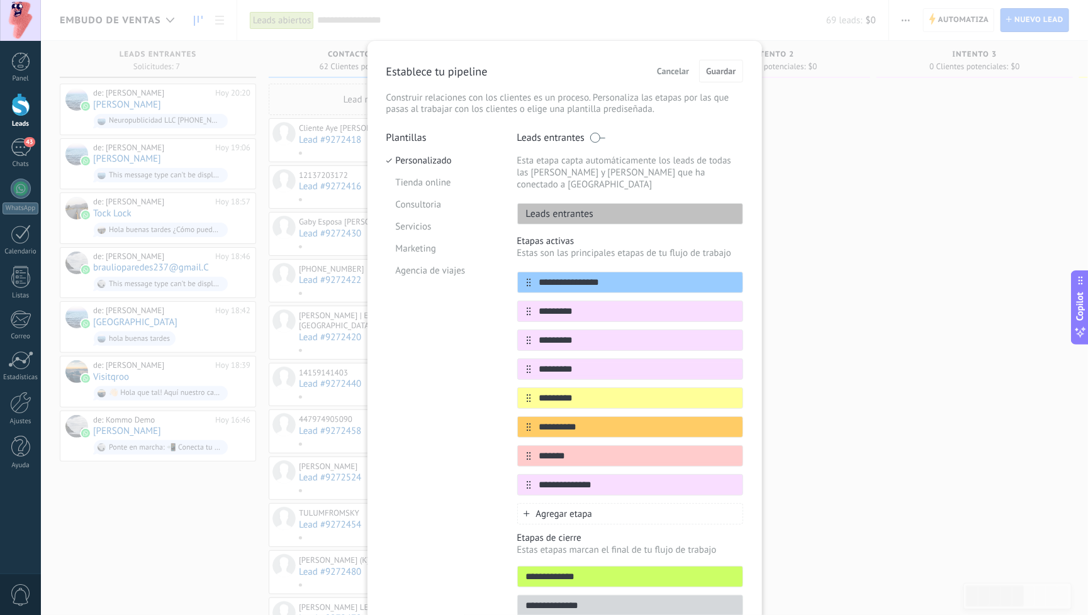
click at [682, 67] on span "Cancelar" at bounding box center [673, 71] width 32 height 9
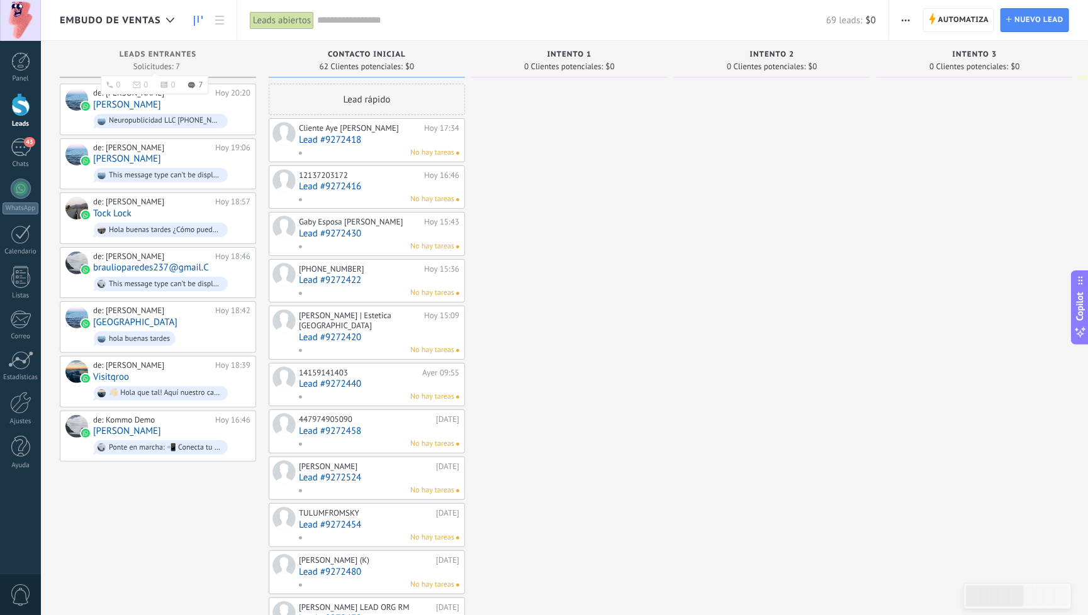
click at [221, 61] on div "Solicitudes: 7 0 0 0 7 0 0 0 7" at bounding box center [158, 66] width 184 height 11
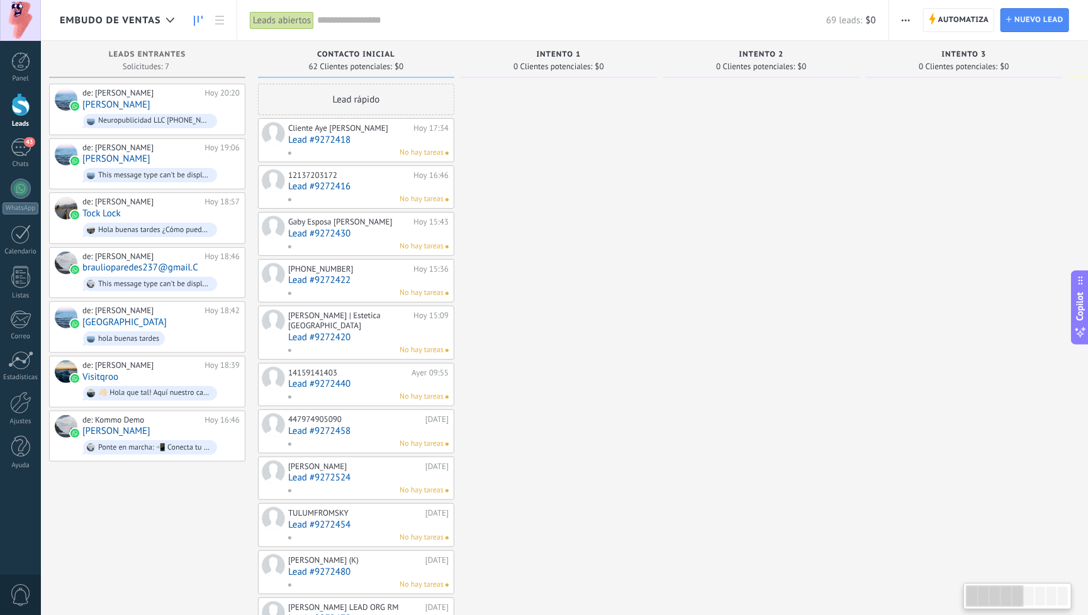
scroll to position [0, 7]
click at [284, 14] on div "Leads abiertos" at bounding box center [282, 20] width 64 height 18
